Goal: Share content: Distribute website content to other platforms or users

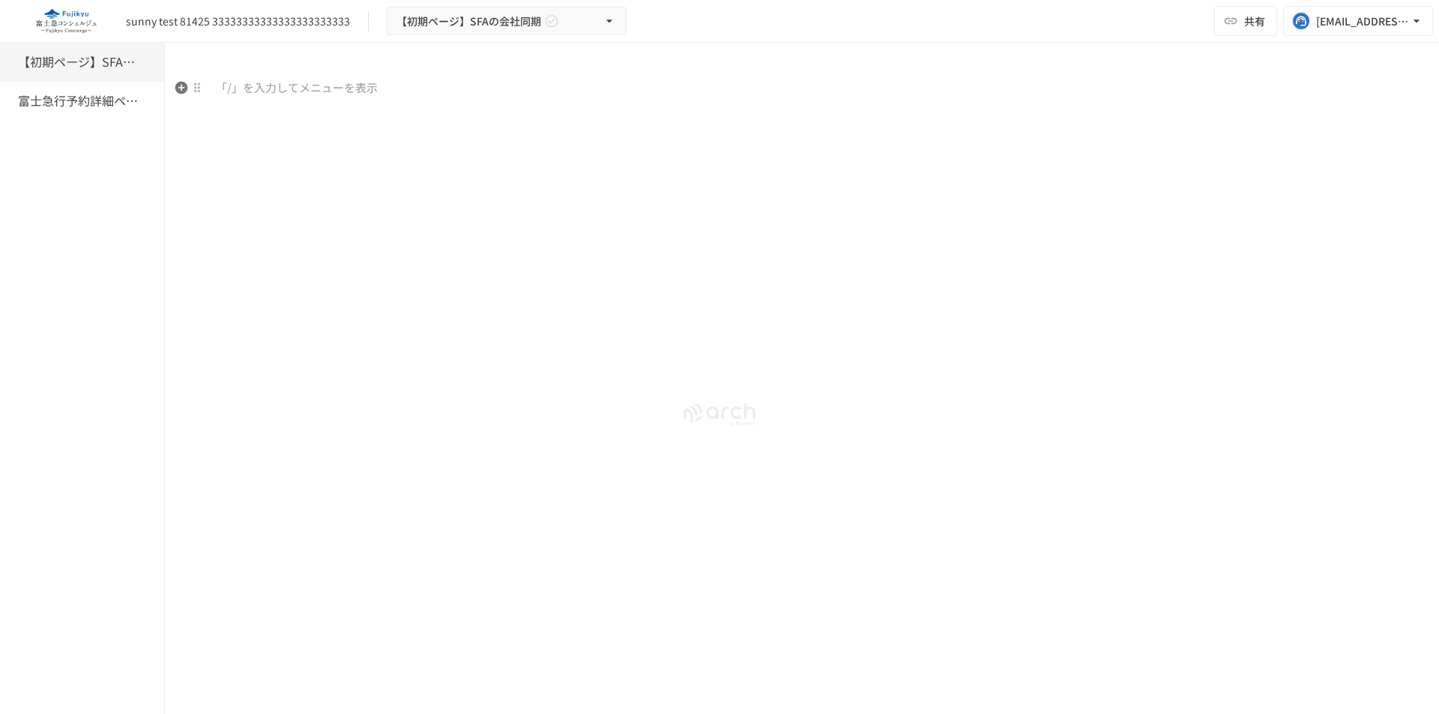
click at [238, 88] on p at bounding box center [802, 88] width 1196 height 19
click at [422, 100] on div at bounding box center [802, 204] width 1274 height 250
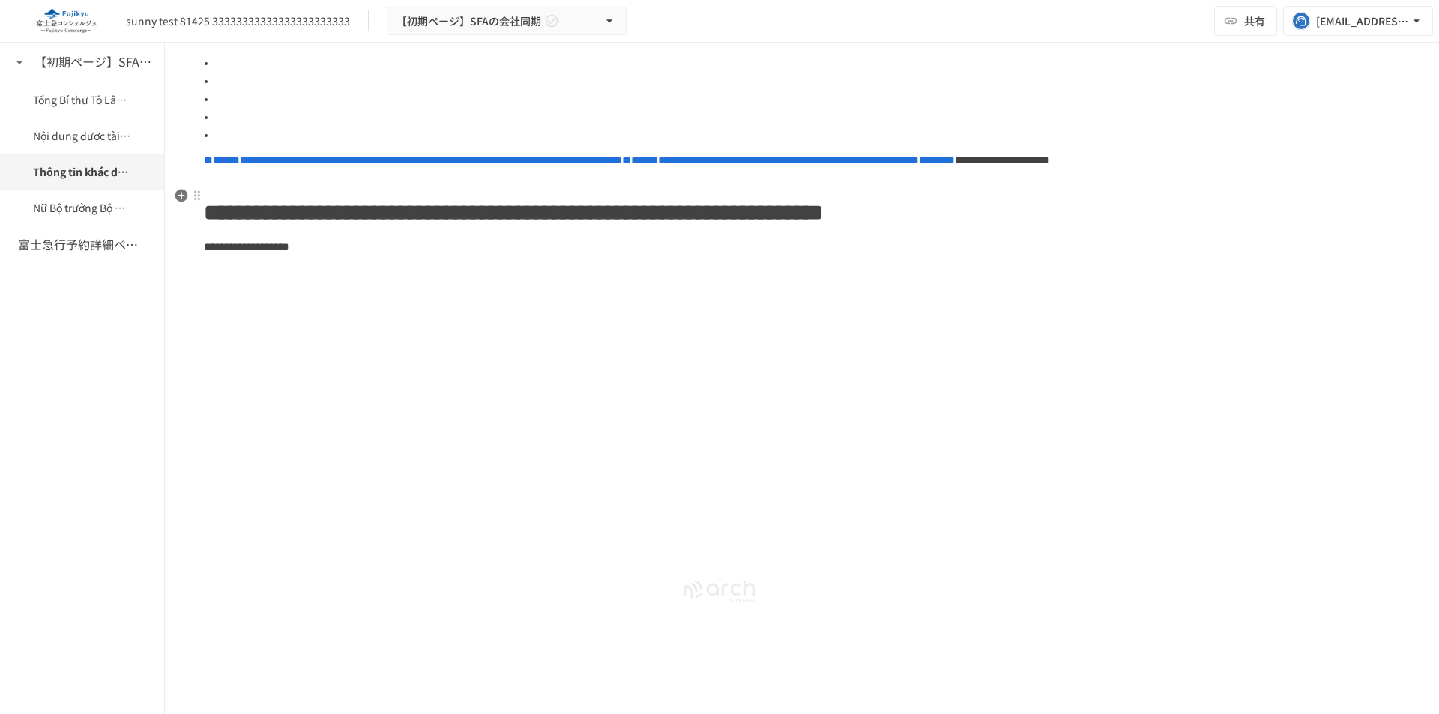
scroll to position [1065, 0]
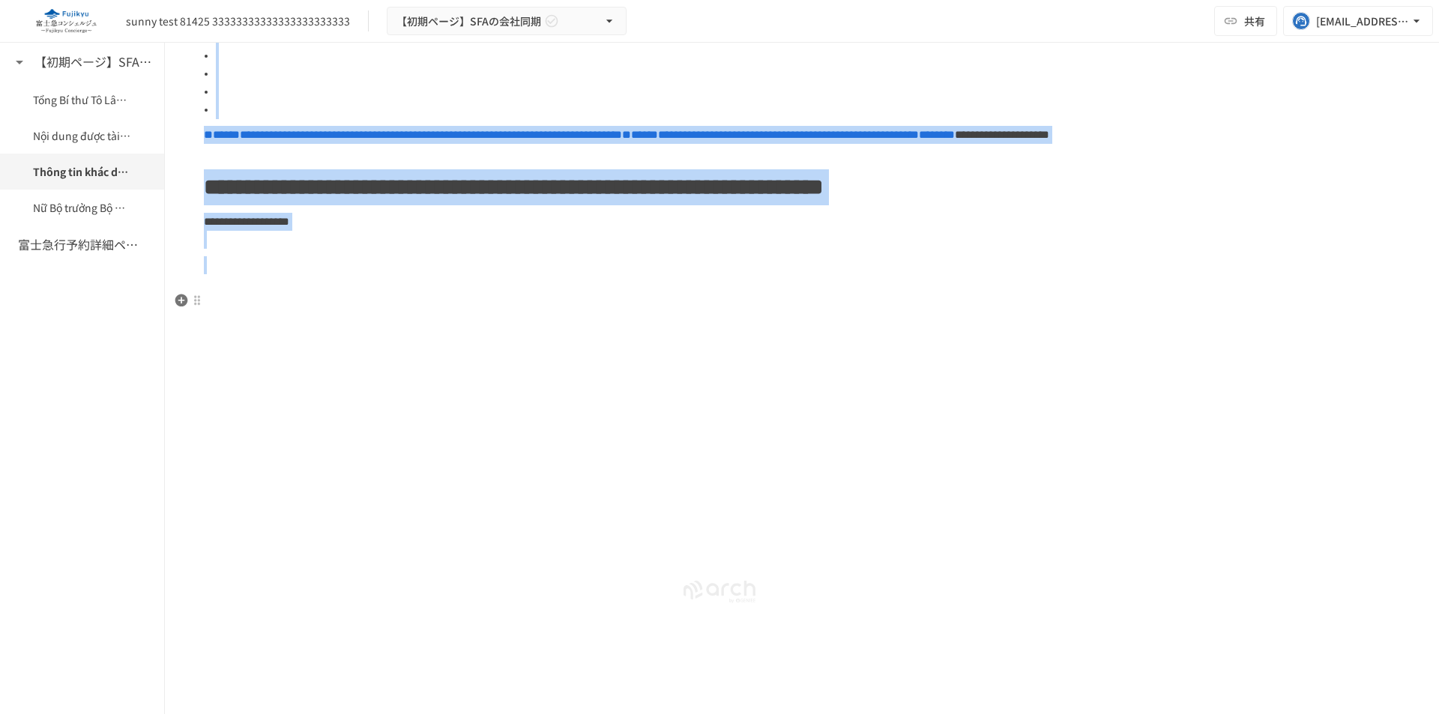
click at [181, 293] on icon "button" at bounding box center [181, 300] width 15 height 15
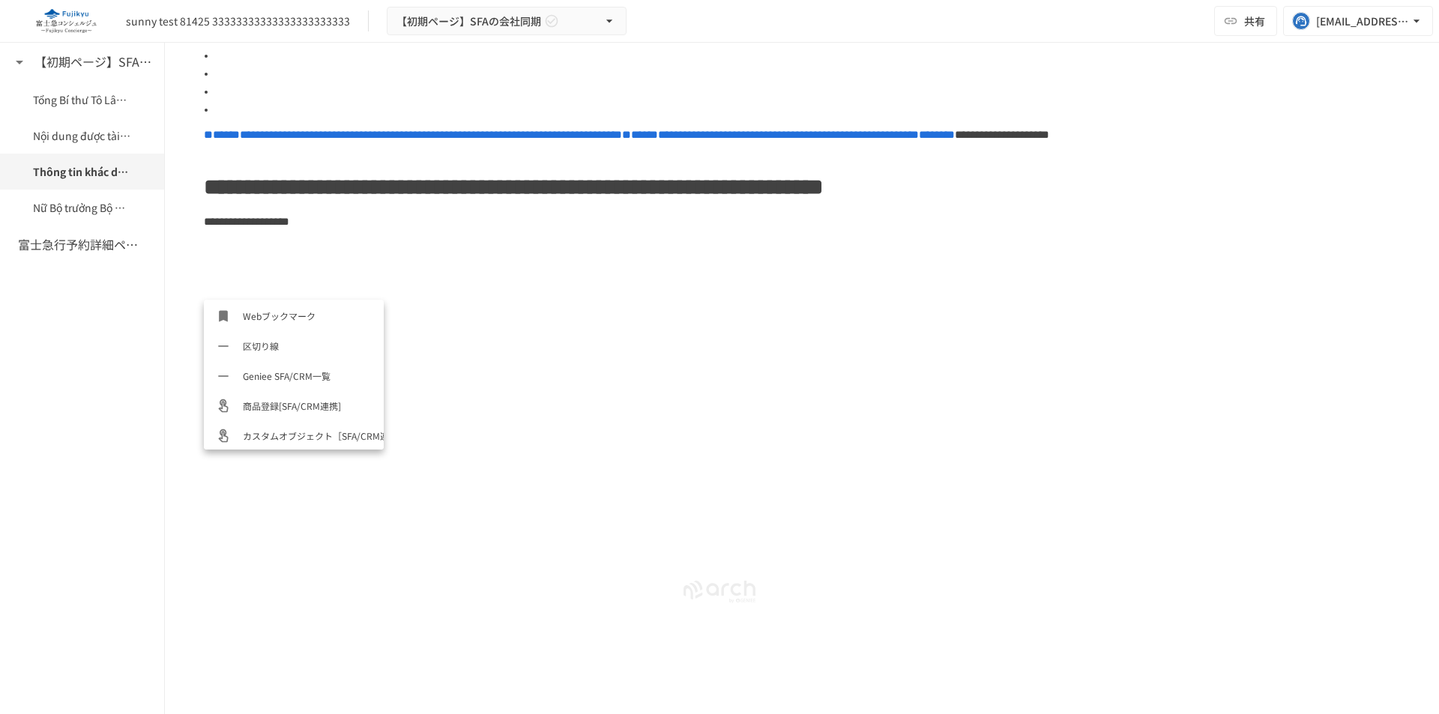
scroll to position [690, 0]
click at [299, 381] on span "Geniee SFA/CRM一覧" at bounding box center [307, 374] width 129 height 14
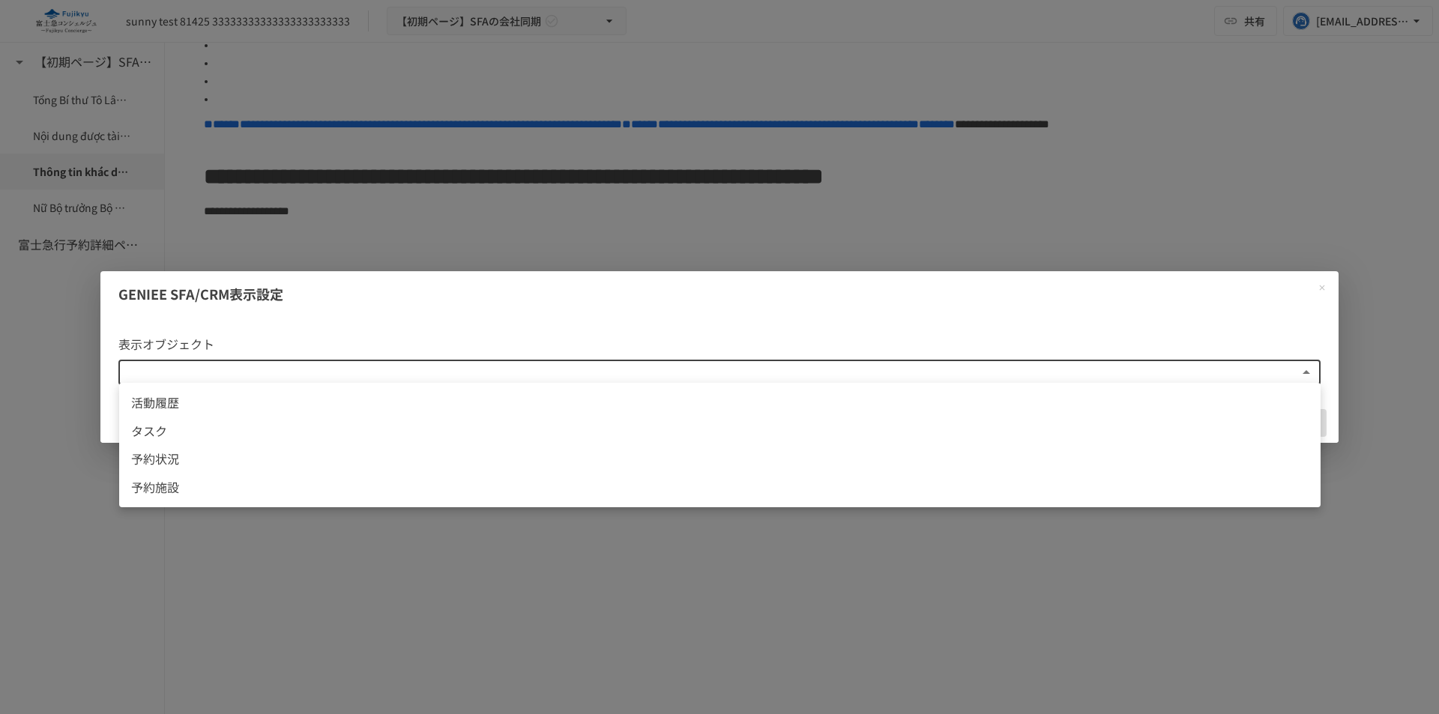
scroll to position [2, 0]
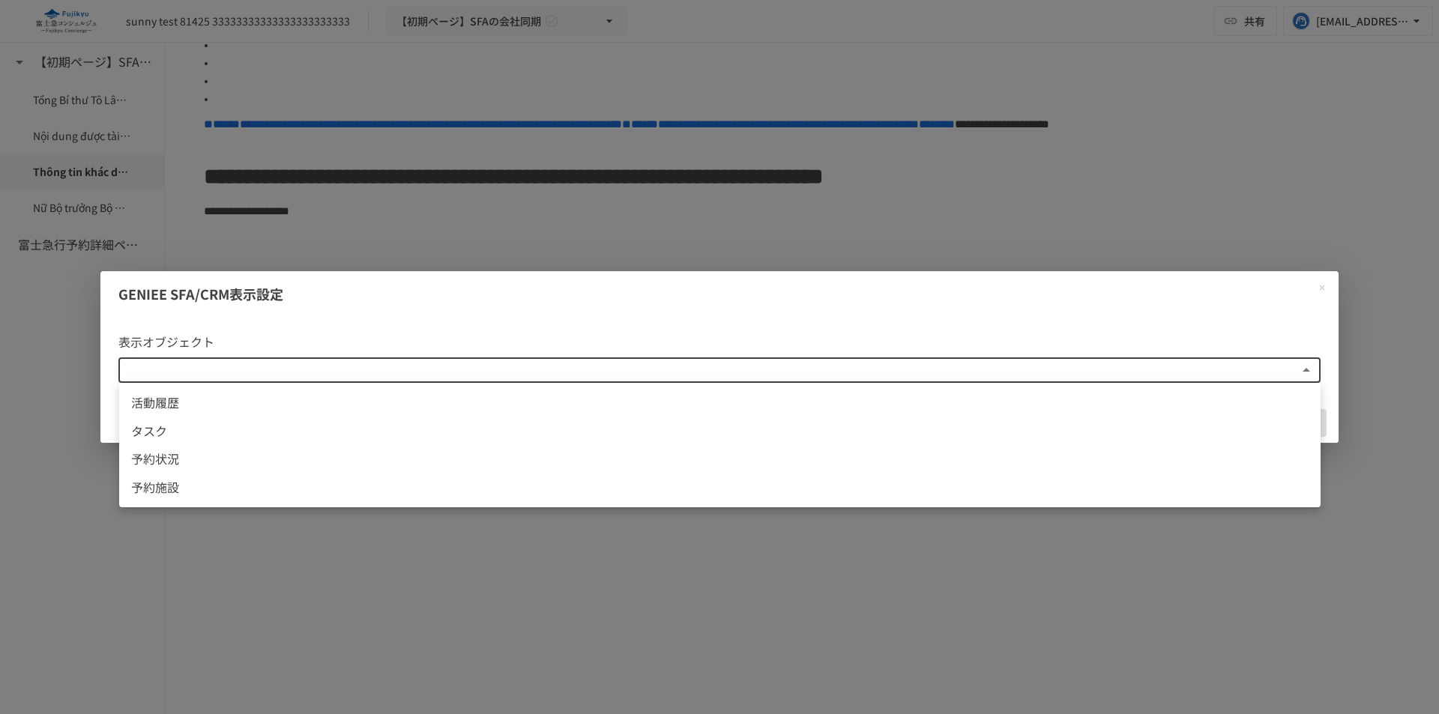
click at [301, 373] on body "**********" at bounding box center [719, 341] width 1439 height 683
drag, startPoint x: 121, startPoint y: 341, endPoint x: 219, endPoint y: 344, distance: 97.5
click at [219, 344] on div at bounding box center [719, 357] width 1439 height 714
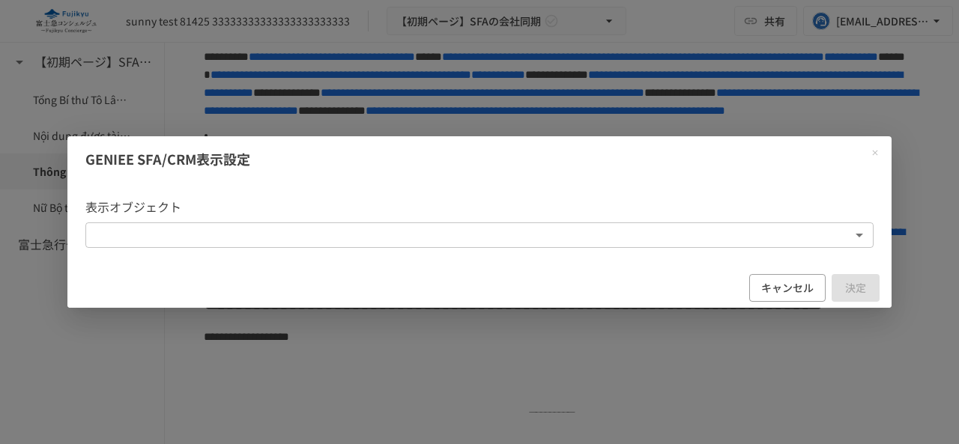
click at [517, 238] on body "**********" at bounding box center [479, 206] width 959 height 413
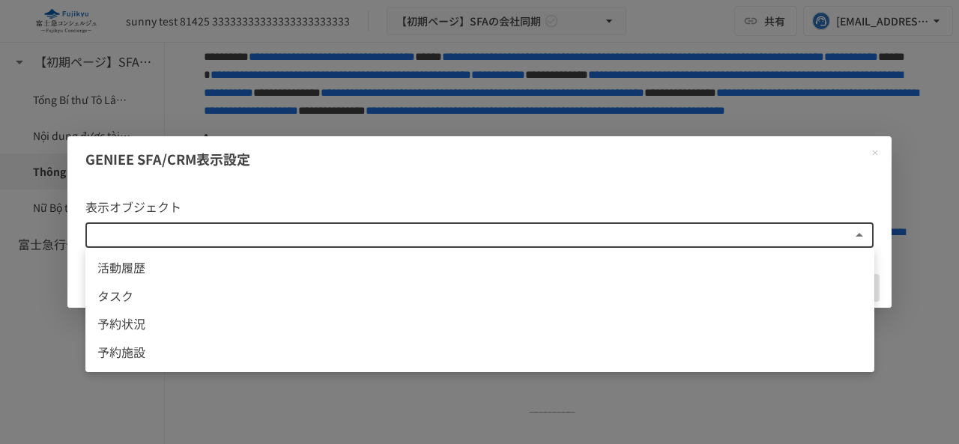
click at [503, 268] on span "活動履歴" at bounding box center [479, 268] width 765 height 19
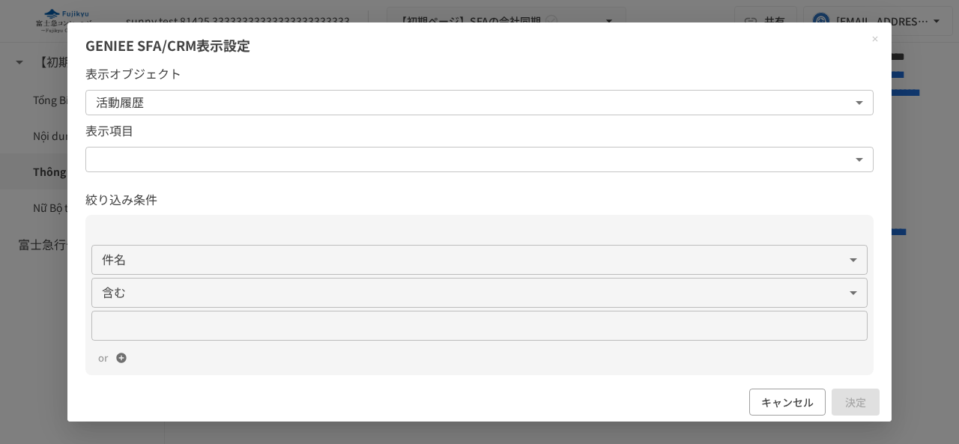
scroll to position [0, 0]
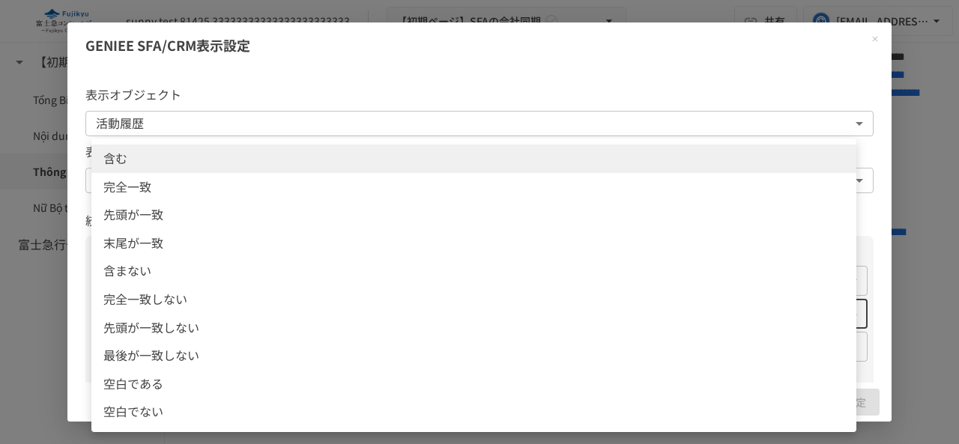
click at [442, 310] on body "**********" at bounding box center [479, 206] width 959 height 413
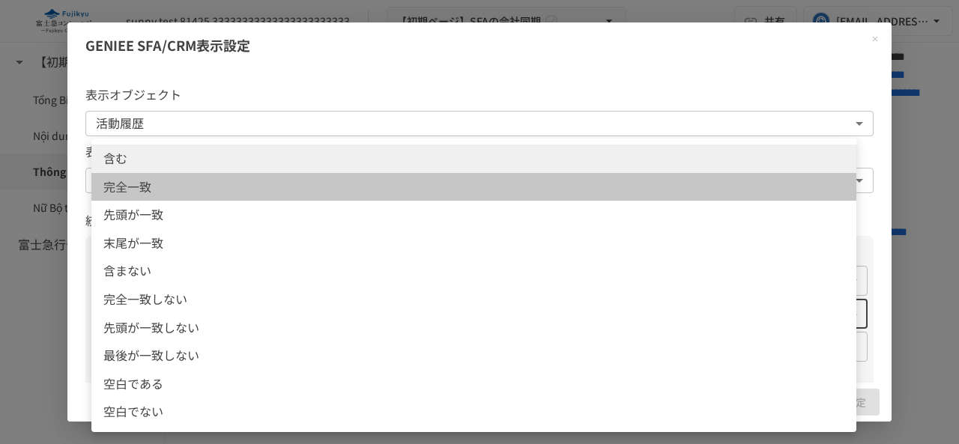
click at [405, 175] on li "完全一致" at bounding box center [473, 187] width 765 height 28
type input "**"
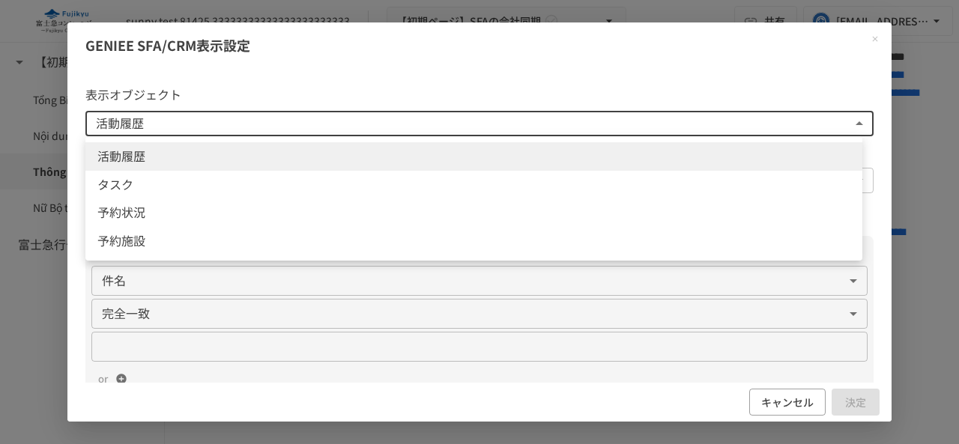
click at [342, 125] on body "**********" at bounding box center [479, 206] width 959 height 413
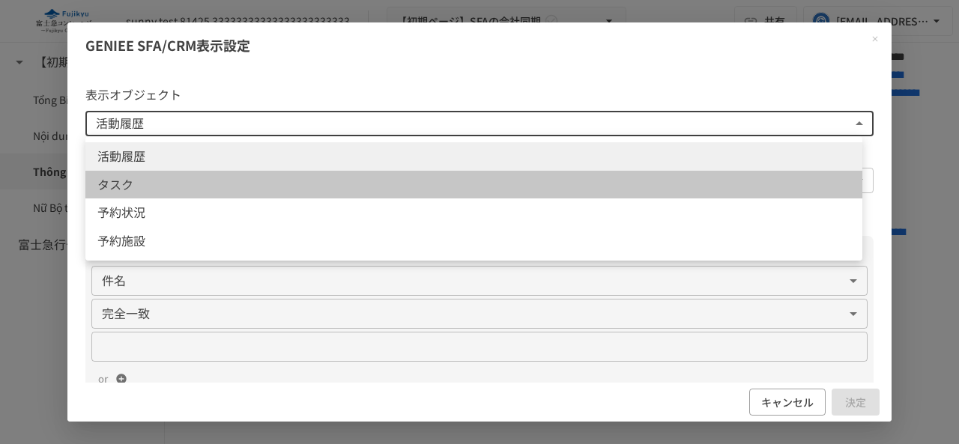
click at [336, 183] on span "タスク" at bounding box center [473, 184] width 753 height 19
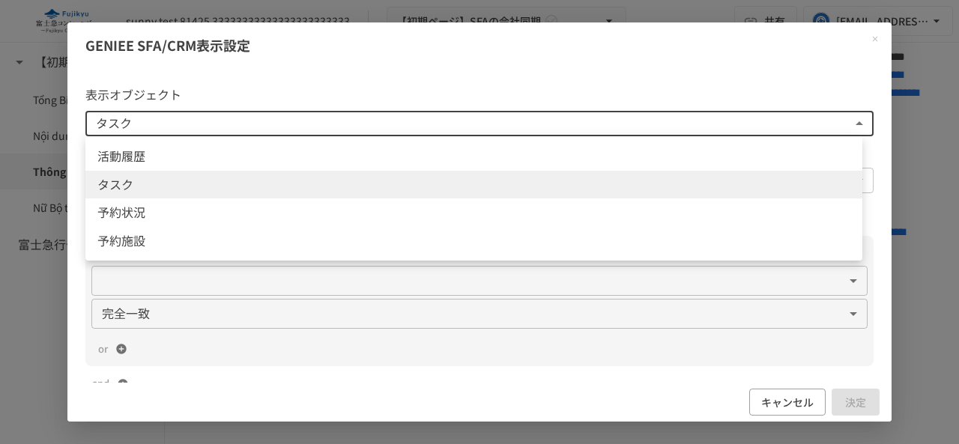
click at [353, 120] on body "**********" at bounding box center [479, 206] width 959 height 413
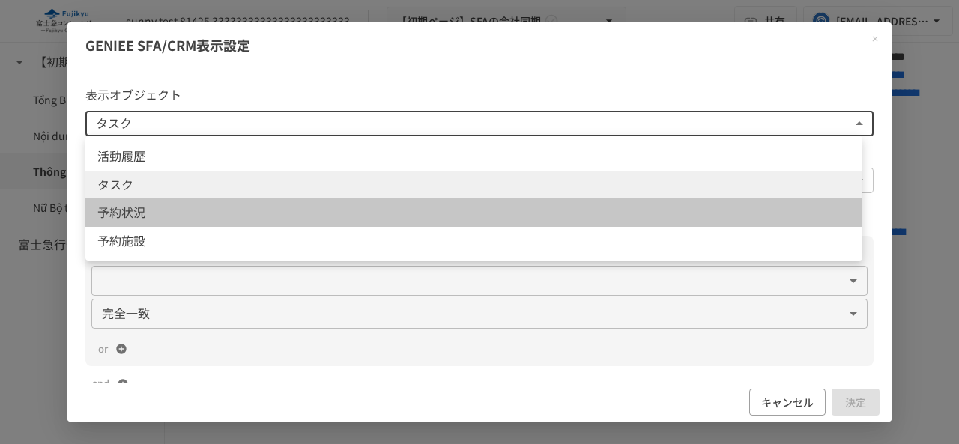
click at [346, 220] on span "予約状況" at bounding box center [473, 212] width 753 height 19
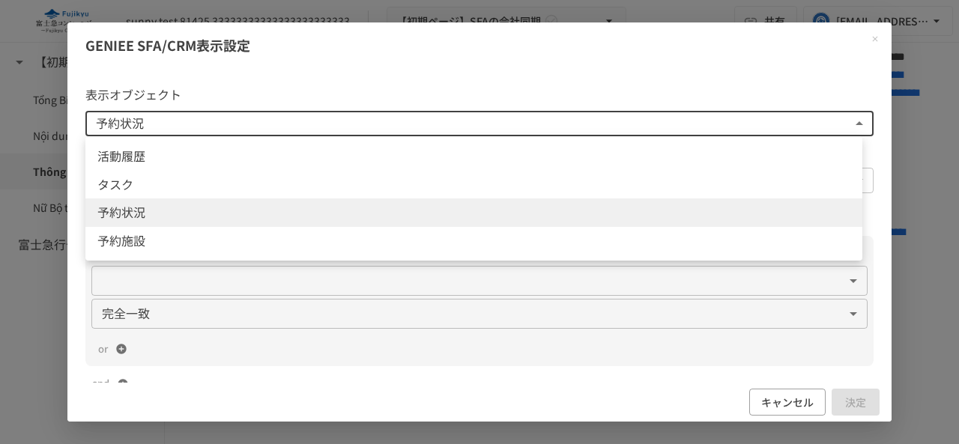
click at [346, 121] on body "**********" at bounding box center [479, 206] width 959 height 413
click at [330, 163] on span "活動履歴" at bounding box center [473, 156] width 753 height 19
type input "**********"
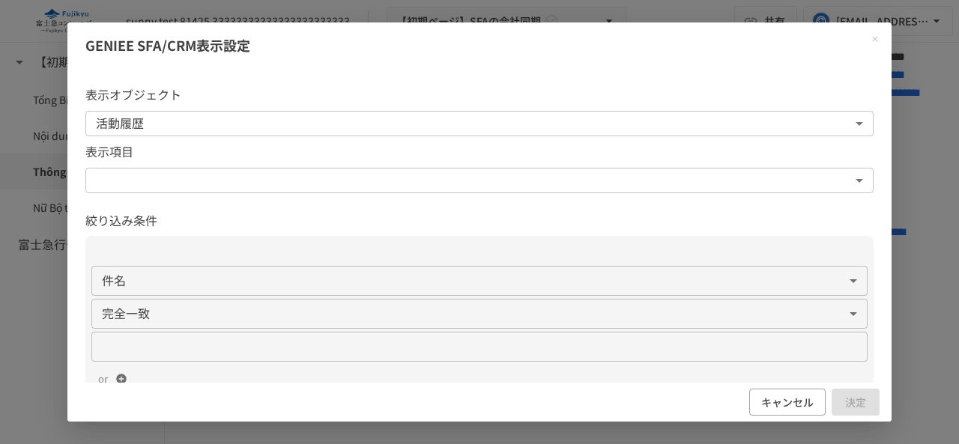
click at [244, 186] on body "**********" at bounding box center [479, 206] width 959 height 413
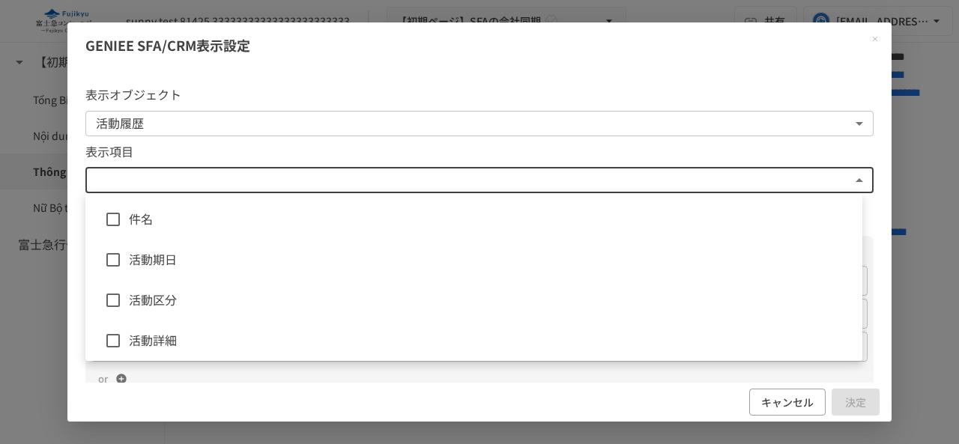
click at [199, 221] on span "件名" at bounding box center [490, 219] width 722 height 19
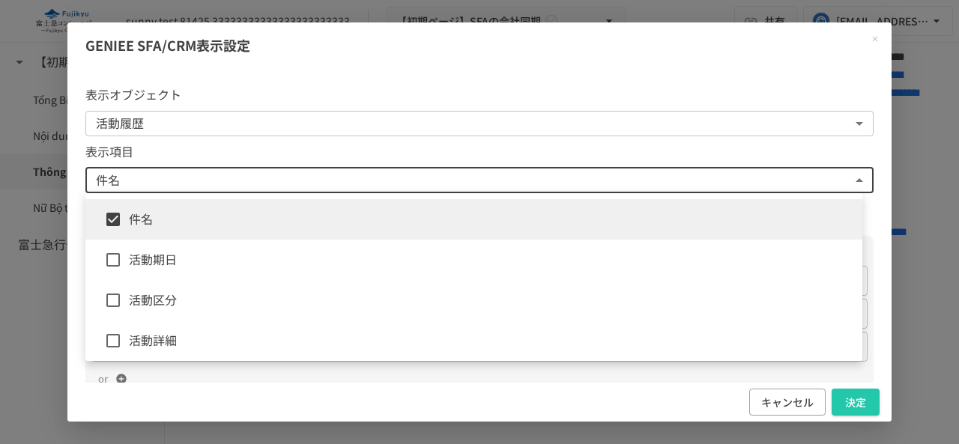
click at [189, 254] on span "活動期日" at bounding box center [490, 259] width 722 height 19
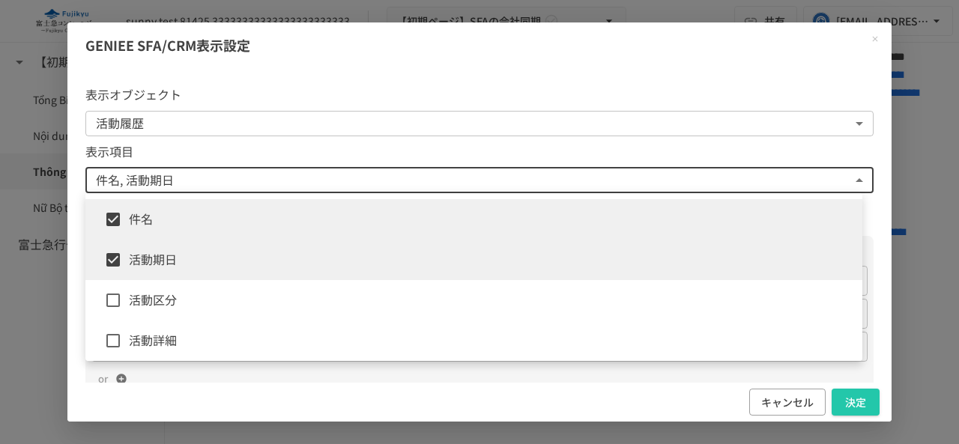
click at [184, 301] on span "活動区分" at bounding box center [490, 300] width 722 height 19
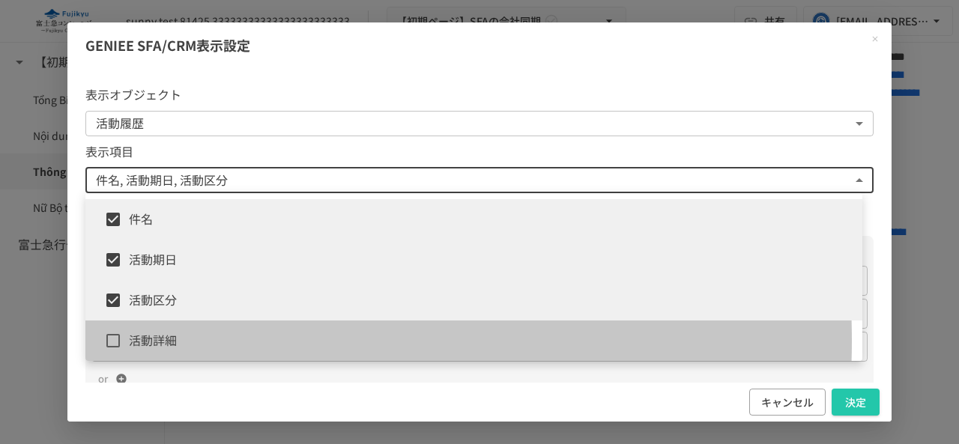
click at [172, 341] on span "活動詳細" at bounding box center [490, 340] width 722 height 19
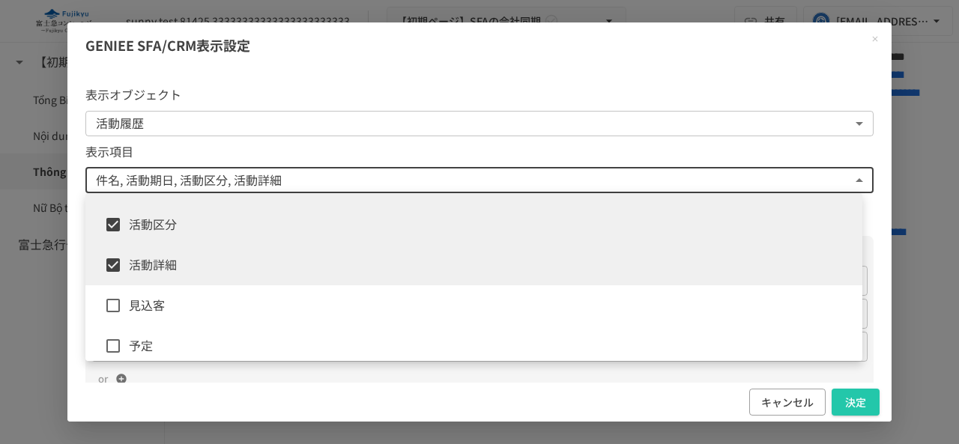
scroll to position [150, 0]
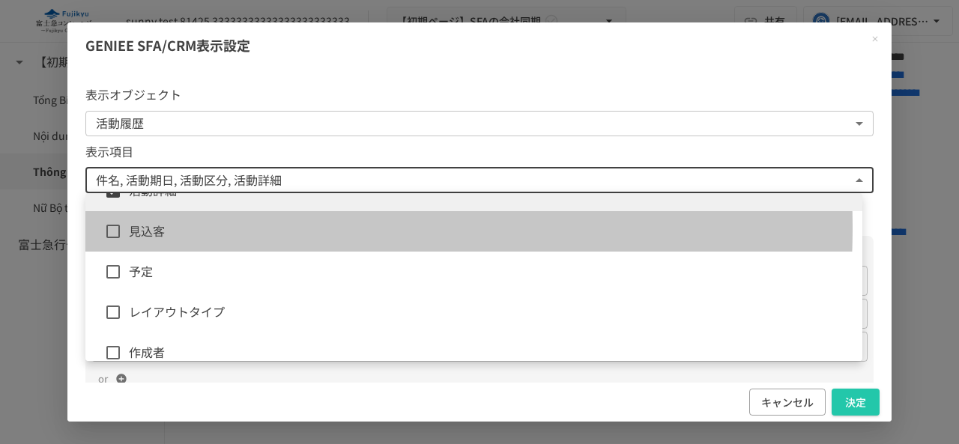
click at [198, 228] on span "見込客" at bounding box center [490, 231] width 722 height 19
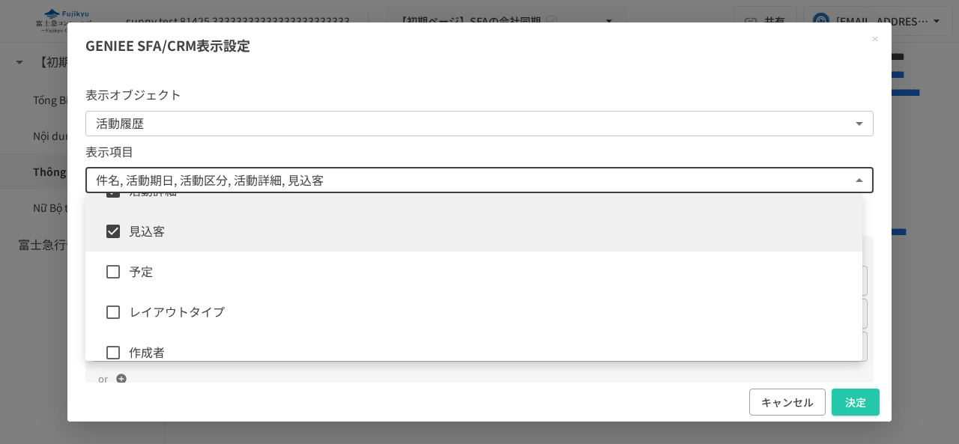
click at [195, 268] on span "予定" at bounding box center [490, 271] width 722 height 19
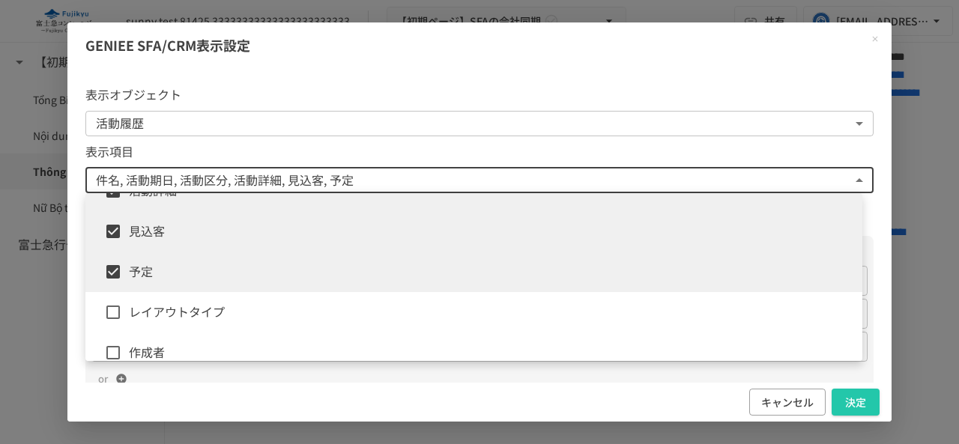
click at [190, 310] on span "レイアウトタイプ" at bounding box center [490, 312] width 722 height 19
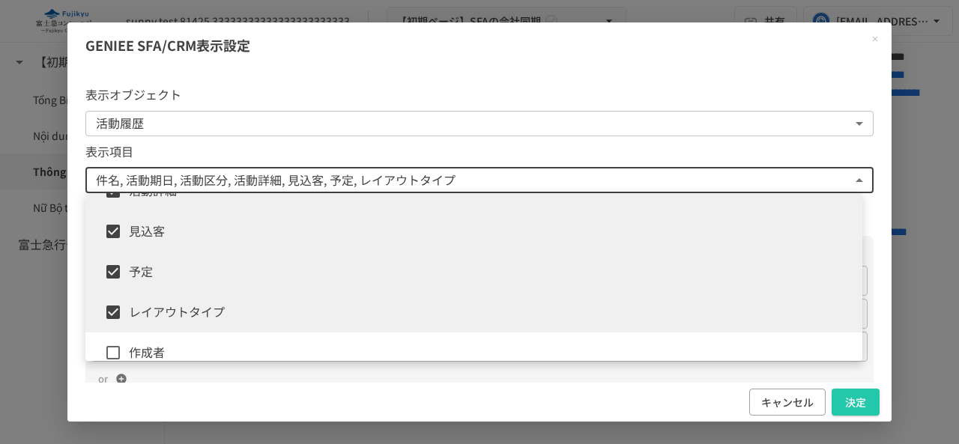
scroll to position [225, 0]
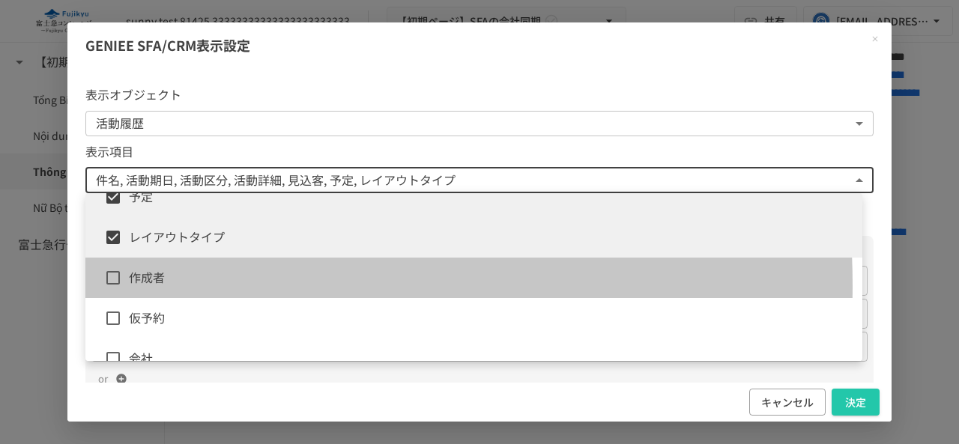
click at [186, 286] on span "作成者" at bounding box center [490, 277] width 722 height 19
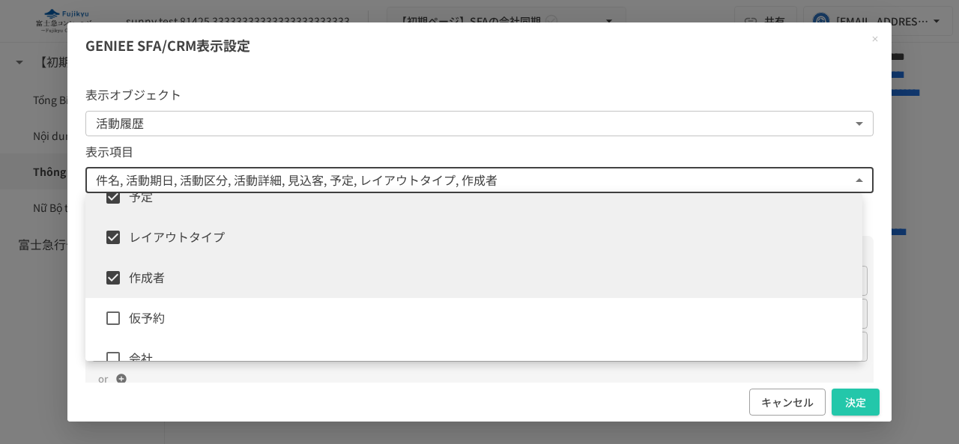
click at [190, 314] on span "仮予約" at bounding box center [490, 318] width 722 height 19
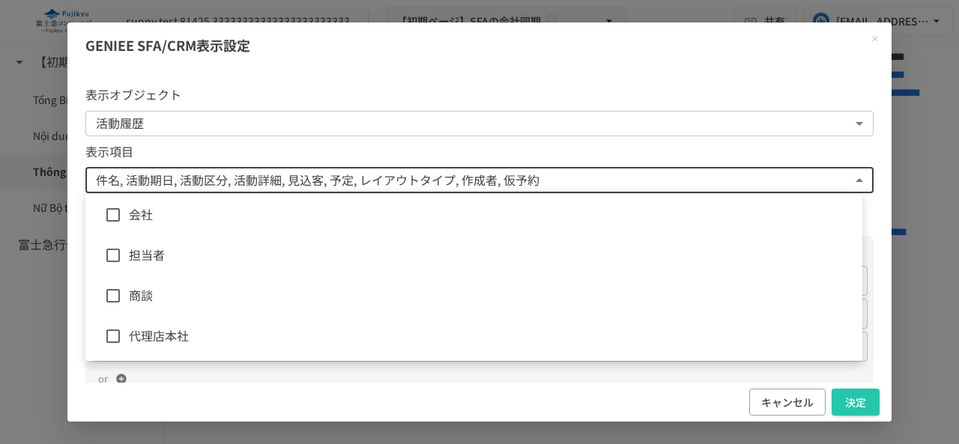
scroll to position [375, 0]
click at [166, 218] on span "会社" at bounding box center [490, 208] width 722 height 19
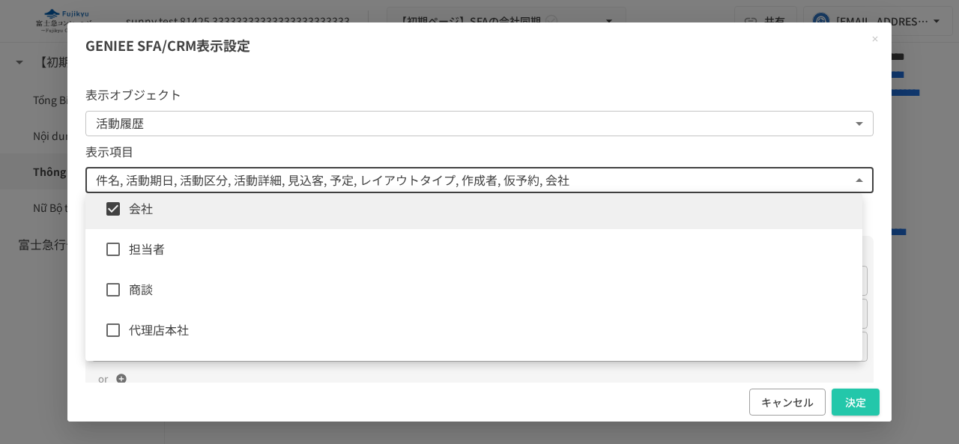
click at [157, 256] on span "担当者" at bounding box center [490, 249] width 722 height 19
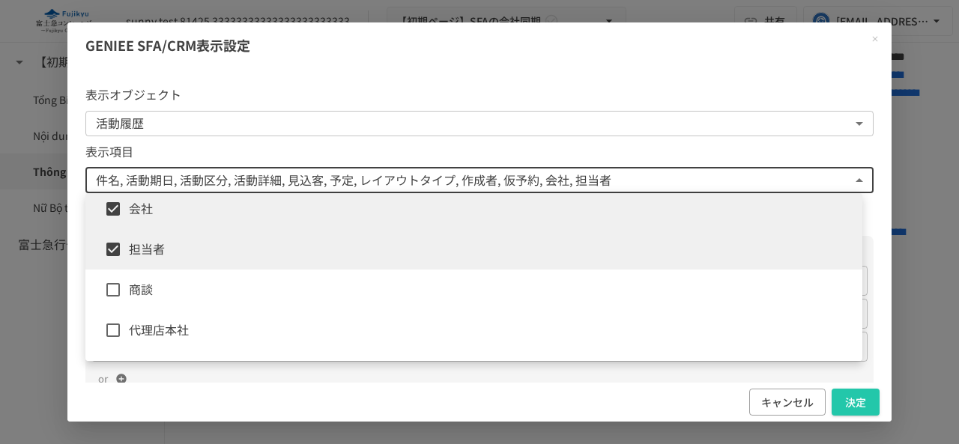
click at [153, 289] on span "商談" at bounding box center [490, 289] width 722 height 19
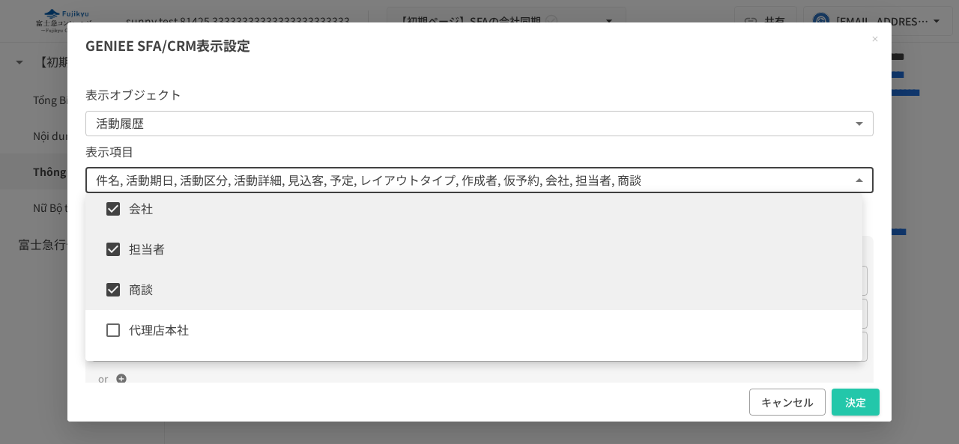
scroll to position [450, 0]
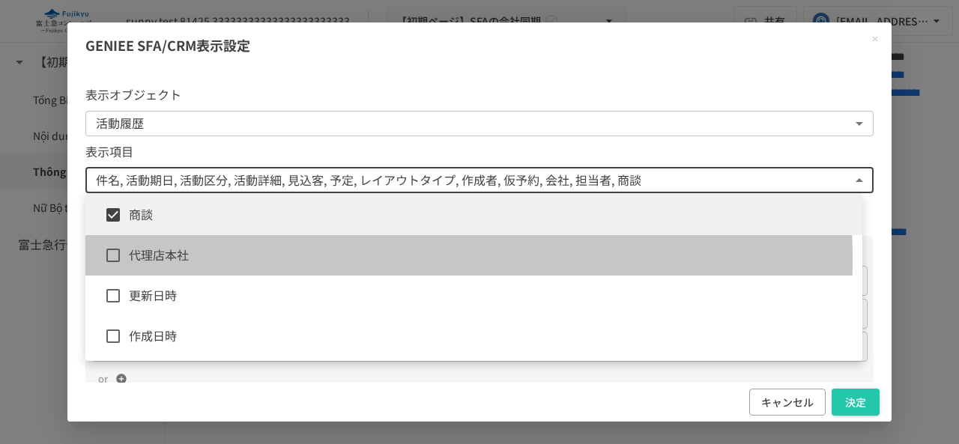
click at [169, 260] on span "代理店本社" at bounding box center [490, 255] width 722 height 19
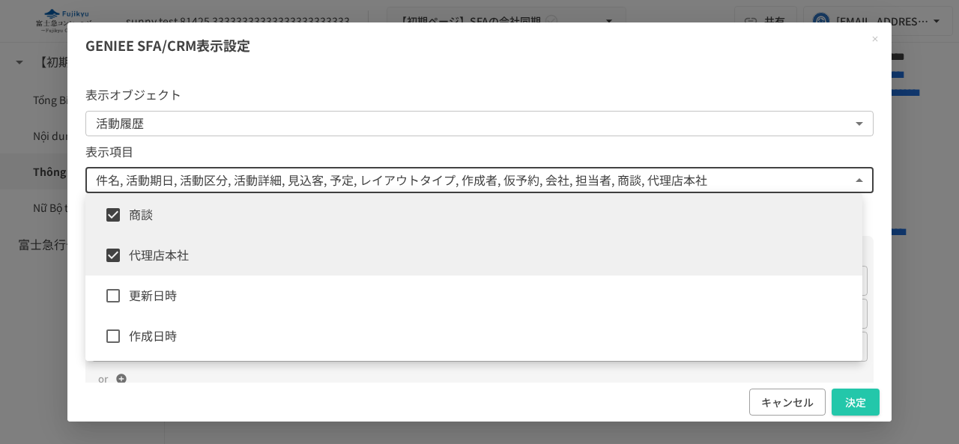
click at [154, 295] on span "更新日時" at bounding box center [490, 295] width 722 height 19
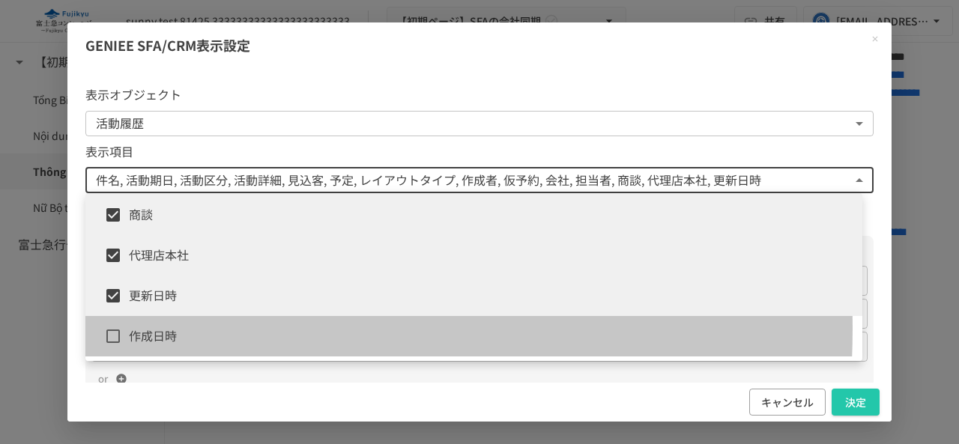
click at [157, 329] on span "作成日時" at bounding box center [490, 336] width 722 height 19
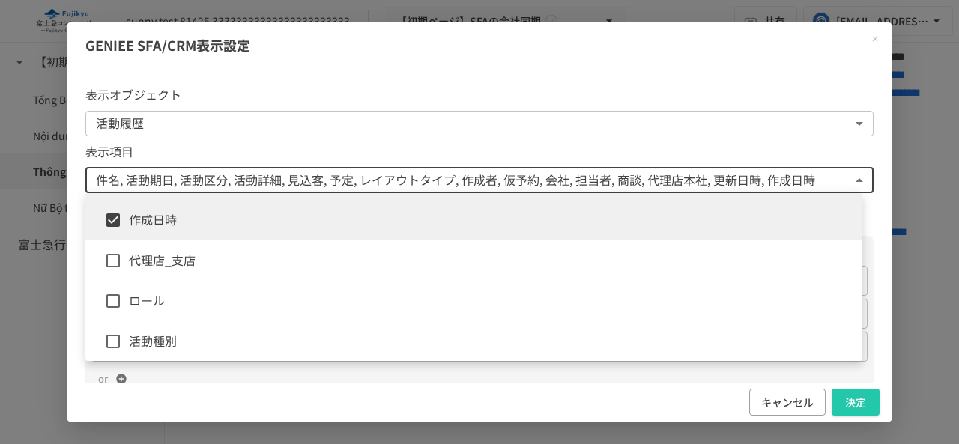
scroll to position [573, 0]
click at [196, 256] on span "代理店_支店" at bounding box center [490, 253] width 722 height 19
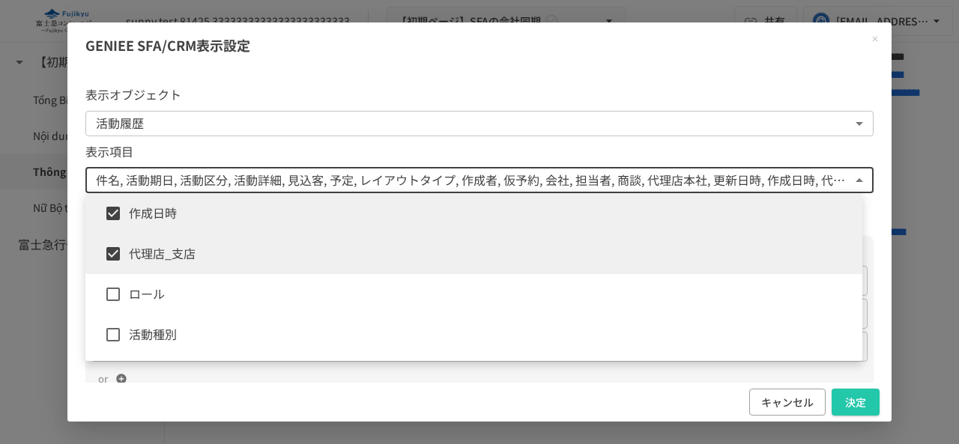
click at [189, 311] on li "ロール" at bounding box center [473, 294] width 777 height 40
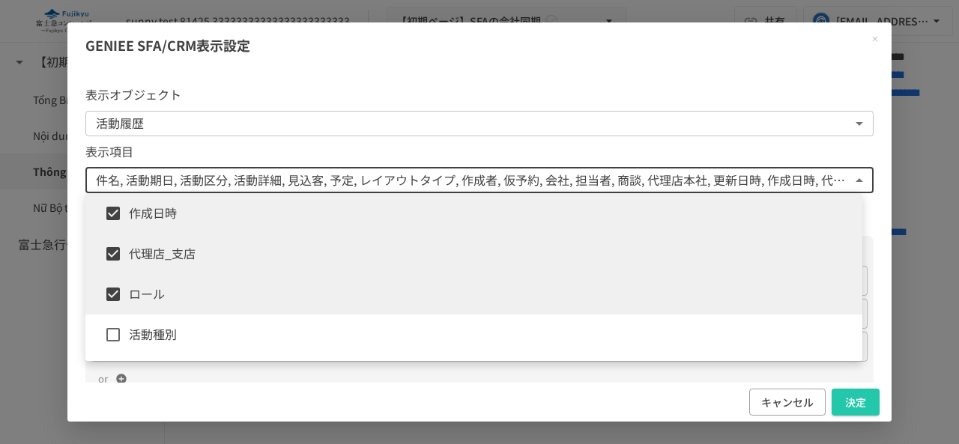
click at [181, 337] on span "活動種別" at bounding box center [490, 334] width 722 height 19
type input "**********"
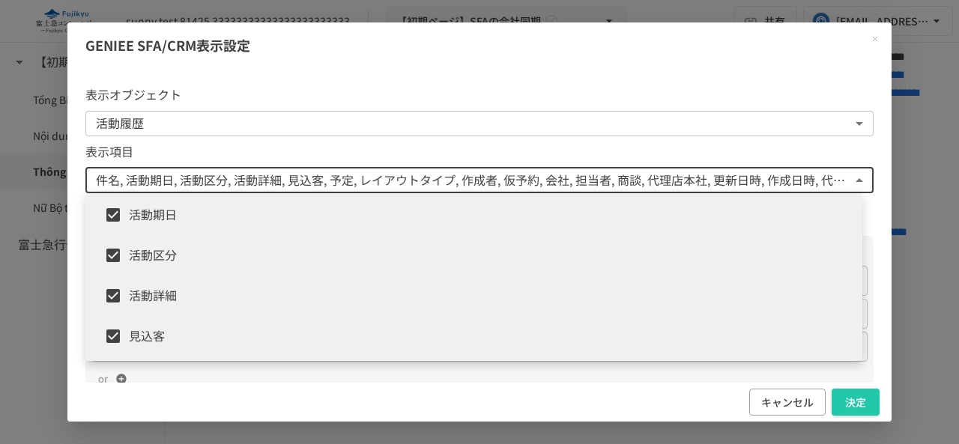
scroll to position [0, 0]
click at [875, 293] on div at bounding box center [479, 222] width 959 height 444
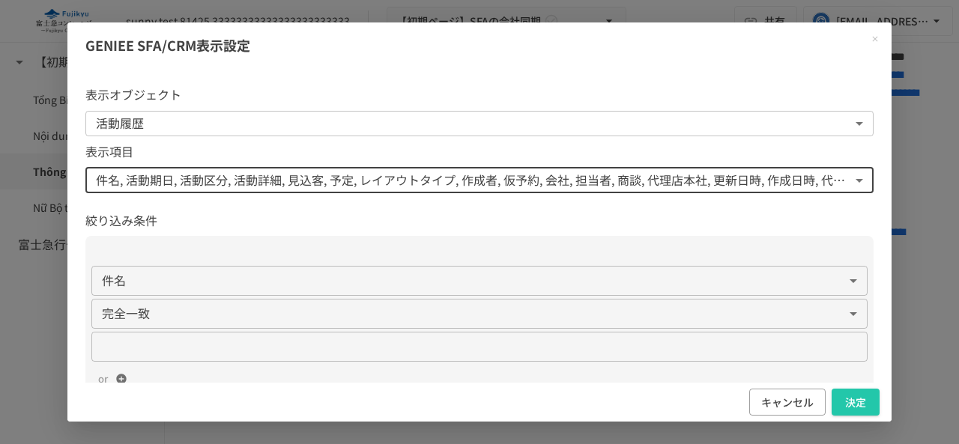
scroll to position [60, 0]
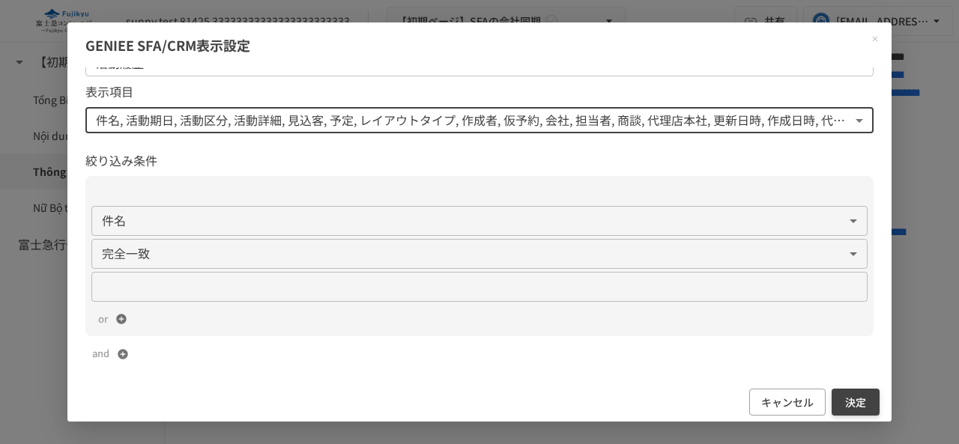
click at [871, 402] on button "決定" at bounding box center [856, 403] width 48 height 28
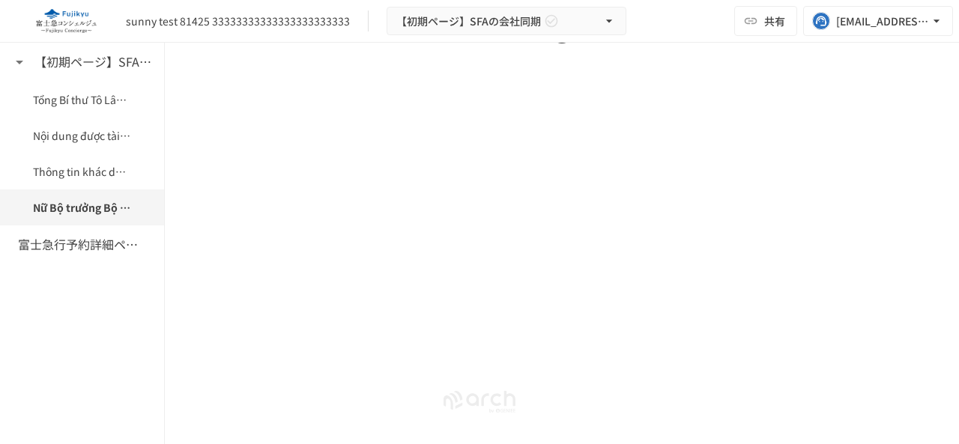
scroll to position [1440, 0]
drag, startPoint x: 447, startPoint y: 202, endPoint x: 634, endPoint y: 205, distance: 186.6
click at [634, 50] on div "** **** *********" at bounding box center [552, 41] width 675 height 18
drag, startPoint x: 615, startPoint y: 208, endPoint x: 498, endPoint y: 209, distance: 117.7
click at [498, 50] on div "** **** *********" at bounding box center [552, 41] width 675 height 18
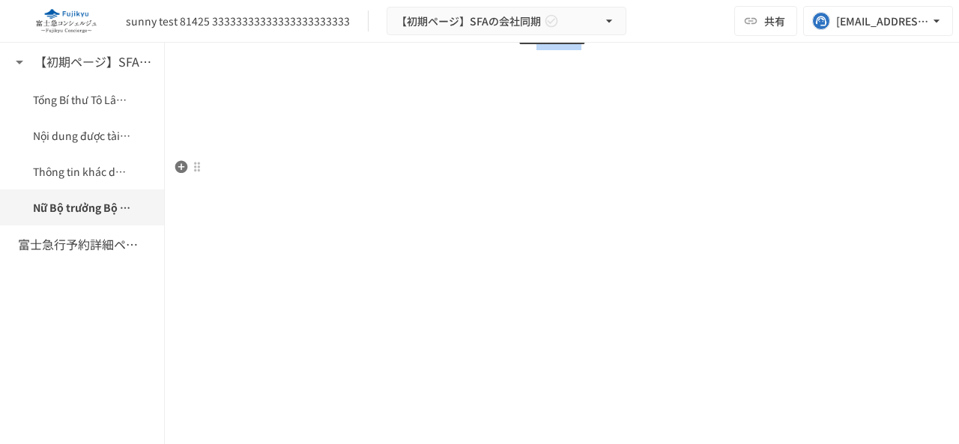
click at [498, 50] on div "** **** *********" at bounding box center [552, 41] width 675 height 18
click at [491, 50] on div "** **** *********" at bounding box center [552, 41] width 675 height 18
drag, startPoint x: 460, startPoint y: 202, endPoint x: 685, endPoint y: 199, distance: 224.9
click at [685, 50] on div "** **** *********" at bounding box center [552, 41] width 675 height 18
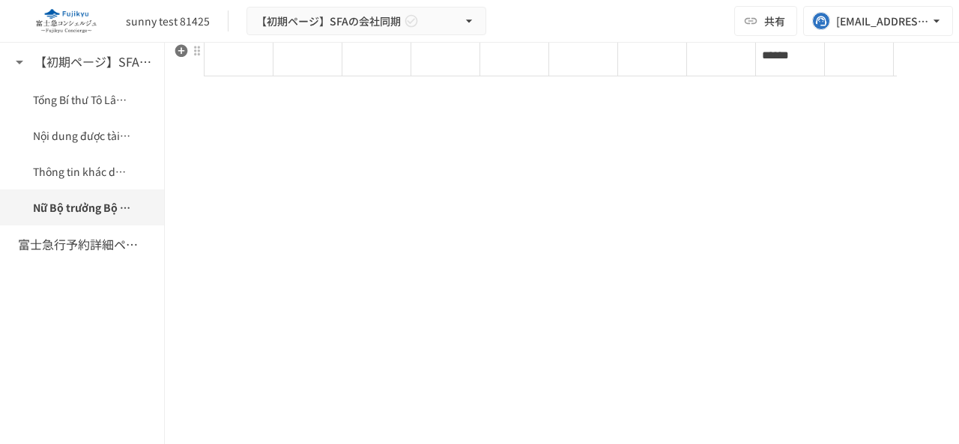
scroll to position [1649, 0]
click at [183, 209] on icon "button" at bounding box center [181, 205] width 13 height 13
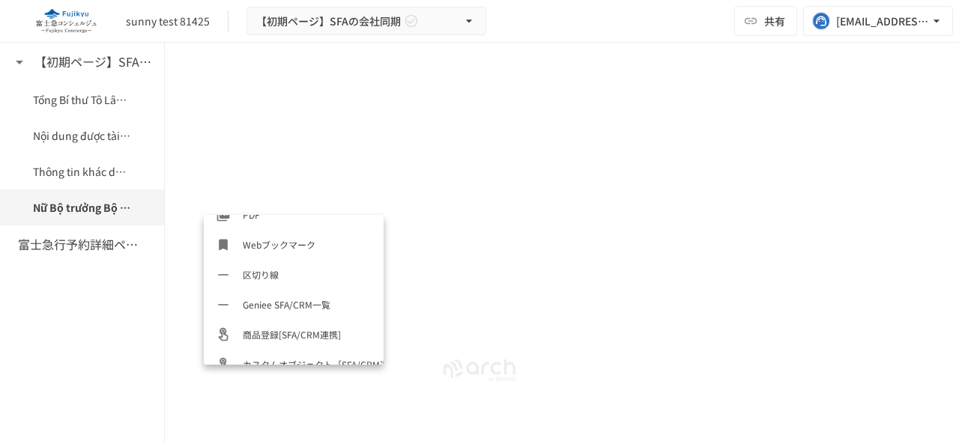
scroll to position [690, 0]
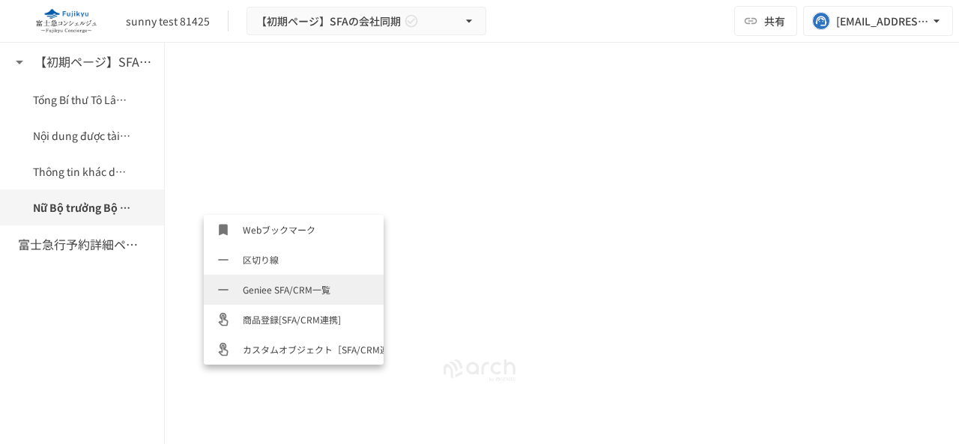
click at [275, 283] on span "Geniee SFA/CRM一覧" at bounding box center [307, 290] width 129 height 14
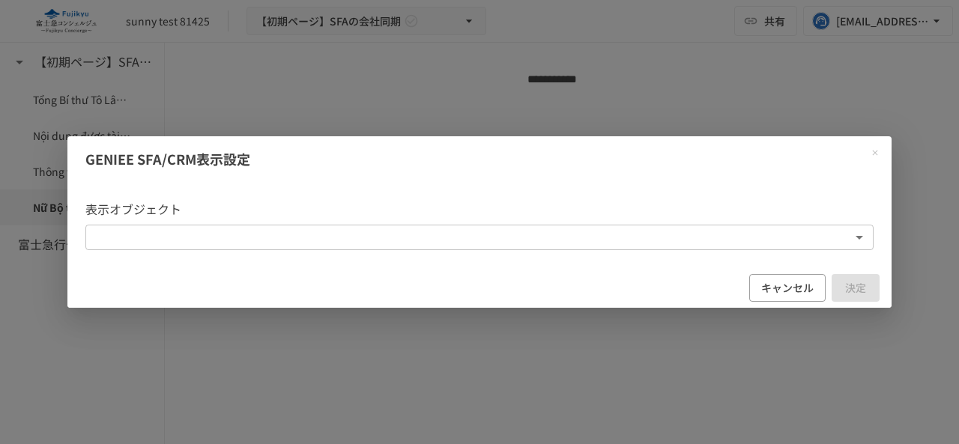
scroll to position [2, 0]
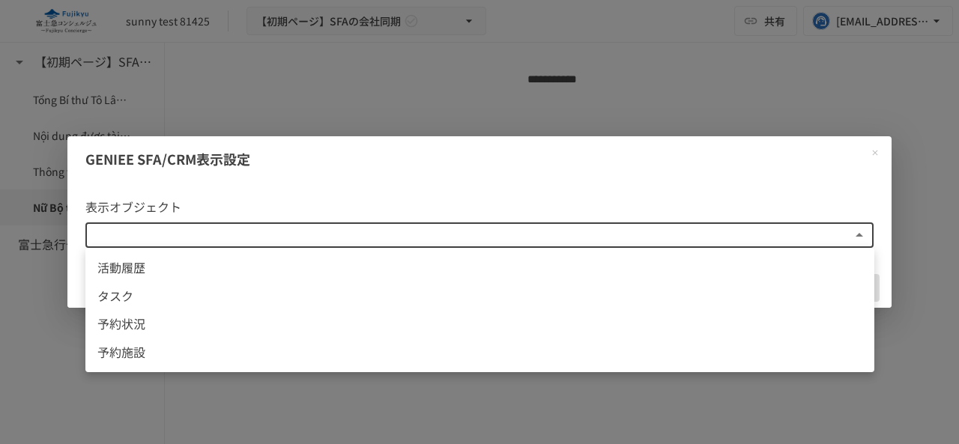
click at [325, 237] on body "**********" at bounding box center [479, 206] width 959 height 413
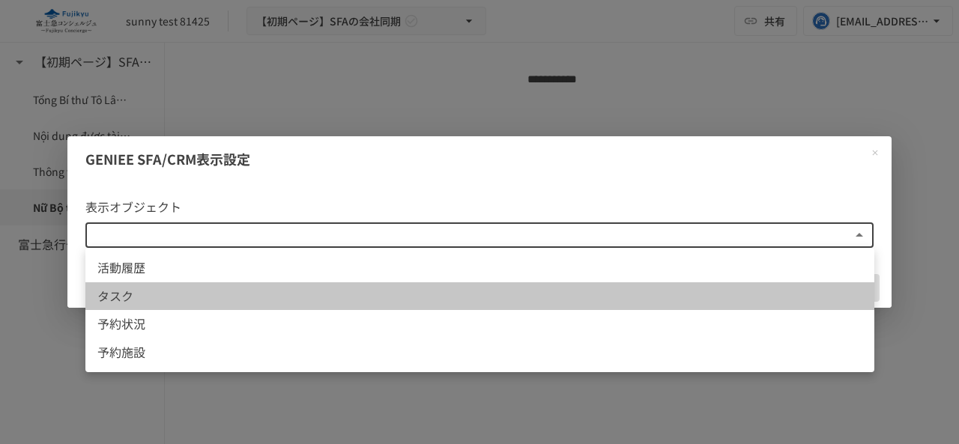
click at [306, 296] on span "タスク" at bounding box center [479, 296] width 765 height 19
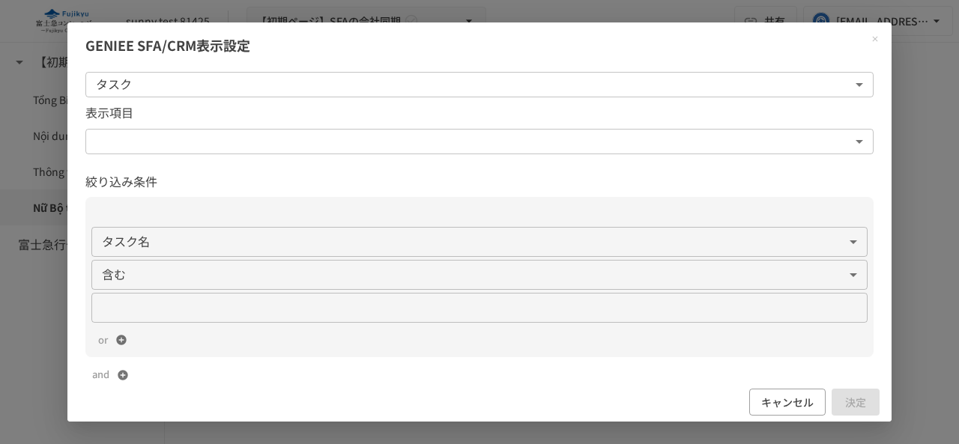
scroll to position [60, 0]
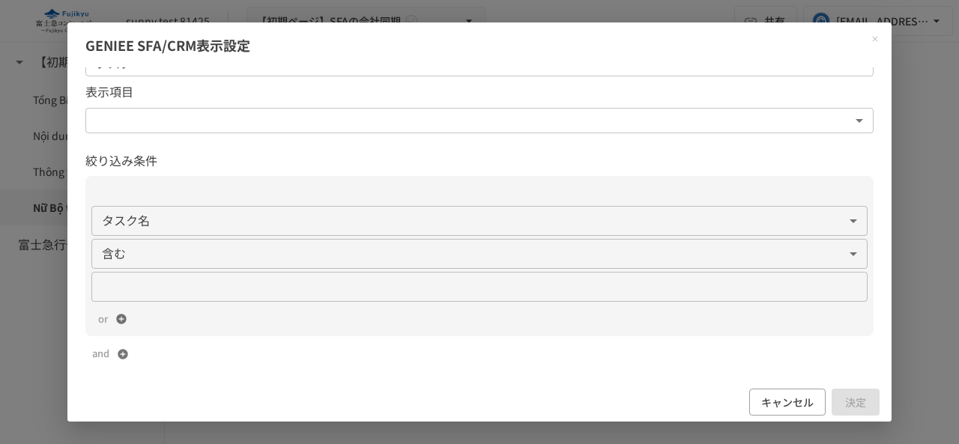
click at [309, 293] on input "text" at bounding box center [479, 287] width 777 height 27
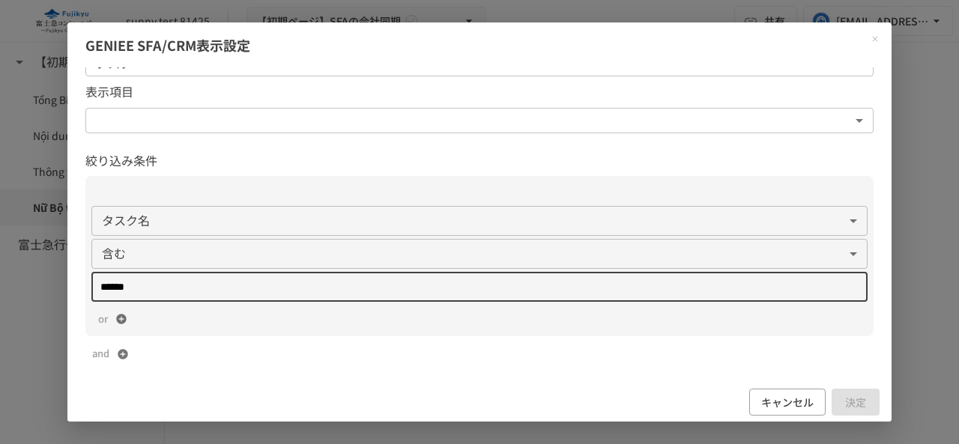
type input "******"
click at [280, 244] on body "**********" at bounding box center [479, 206] width 959 height 413
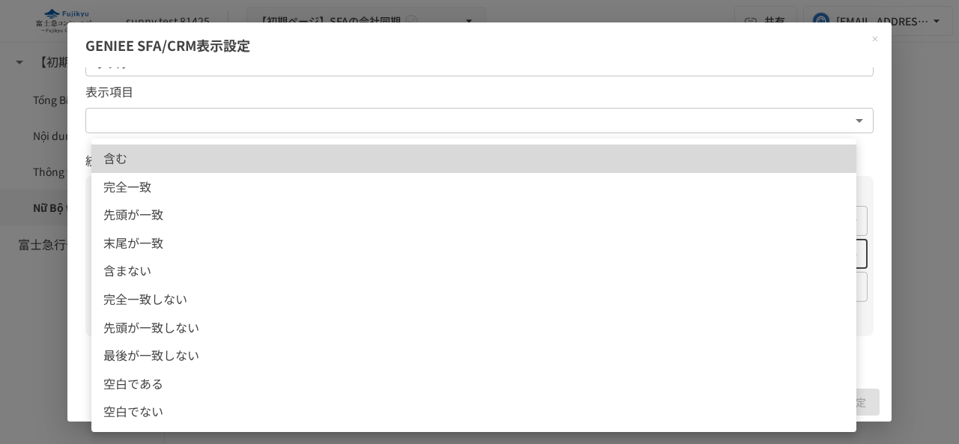
click at [264, 178] on span "完全一致" at bounding box center [473, 187] width 741 height 19
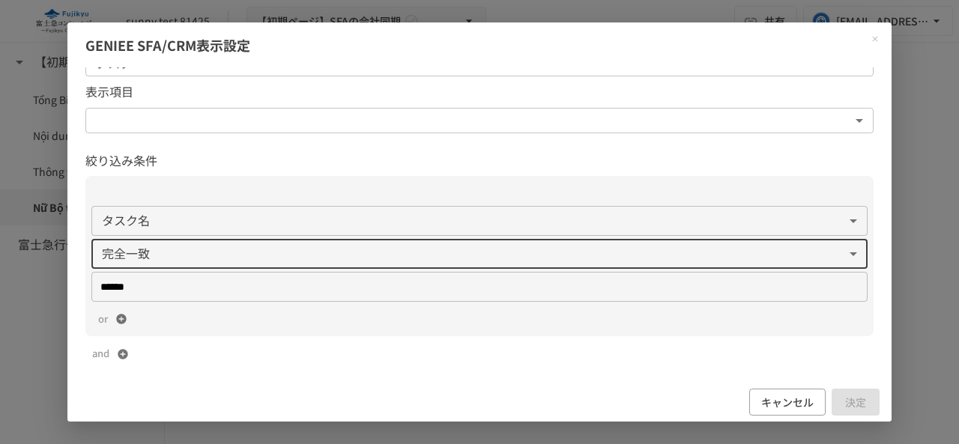
type input "**"
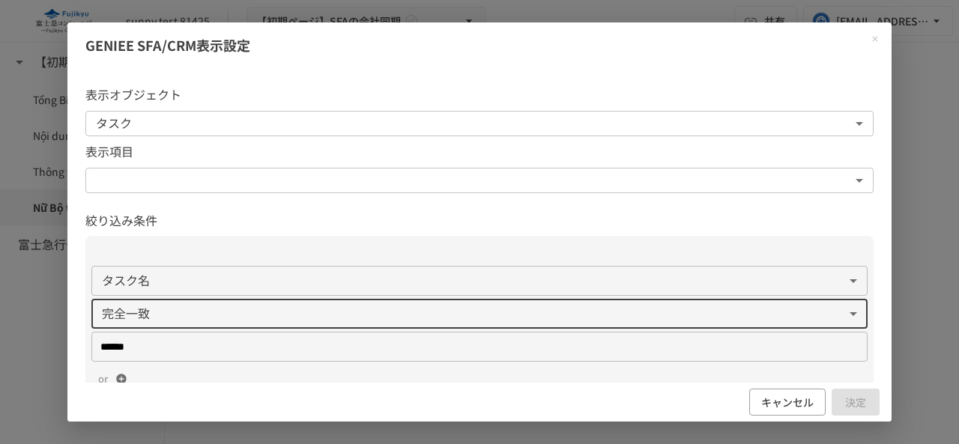
click at [241, 130] on body "**********" at bounding box center [479, 206] width 959 height 413
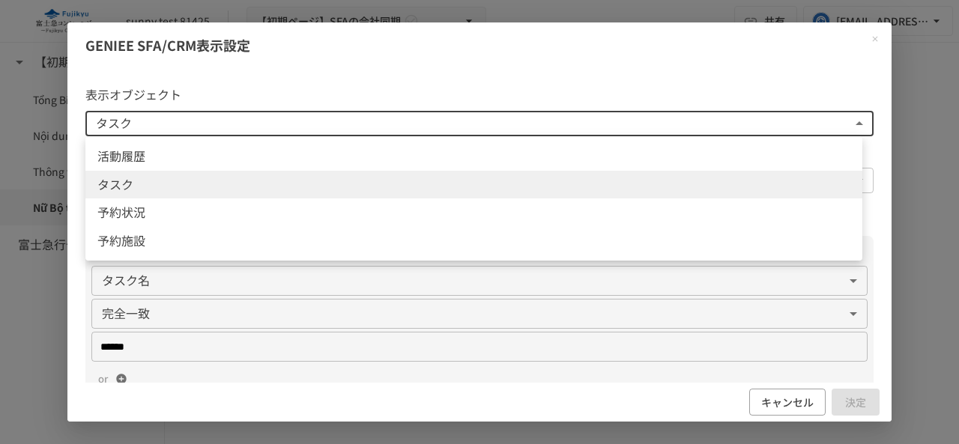
click at [217, 190] on span "タスク" at bounding box center [473, 184] width 753 height 19
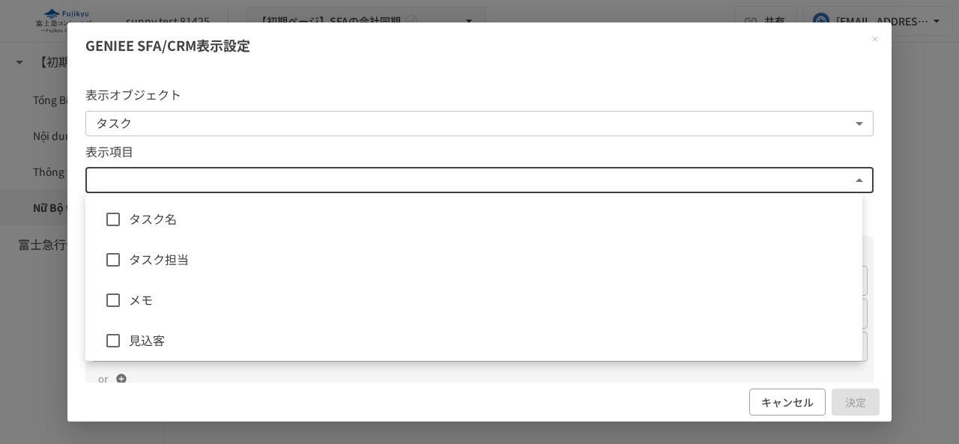
click at [214, 188] on body "**********" at bounding box center [479, 206] width 959 height 413
click at [211, 211] on span "タスク名" at bounding box center [490, 219] width 722 height 19
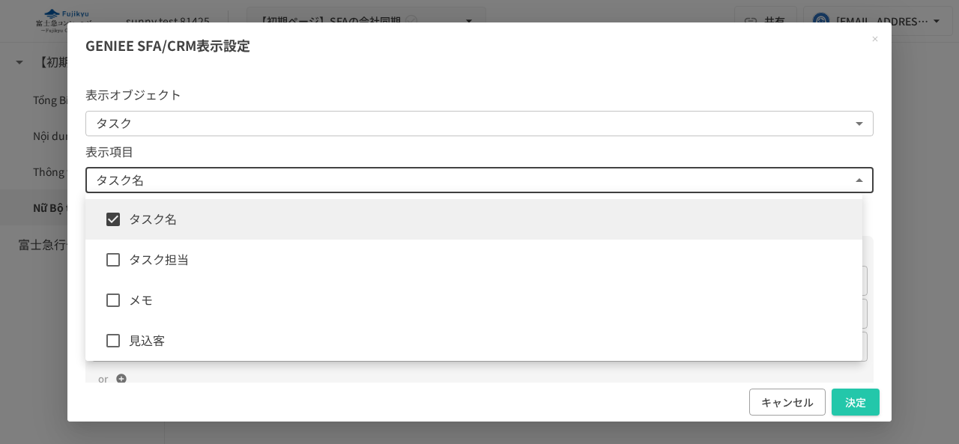
click at [210, 259] on span "タスク担当" at bounding box center [490, 259] width 722 height 19
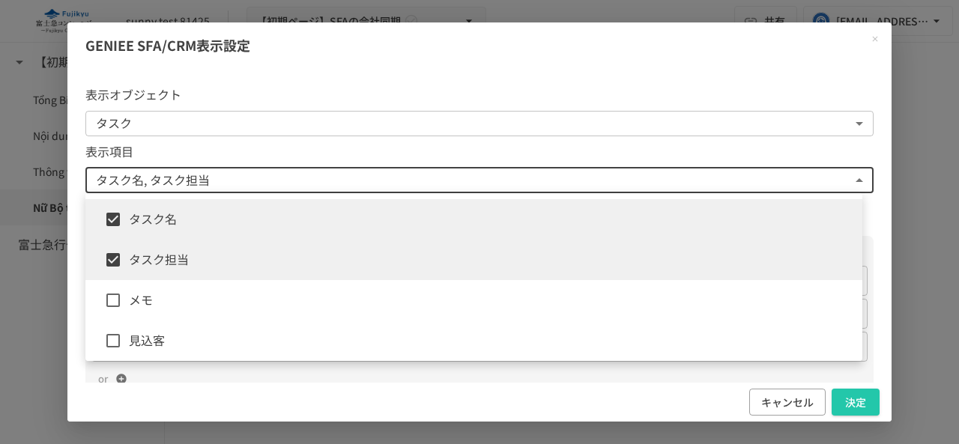
click at [180, 308] on span "メモ" at bounding box center [490, 300] width 722 height 19
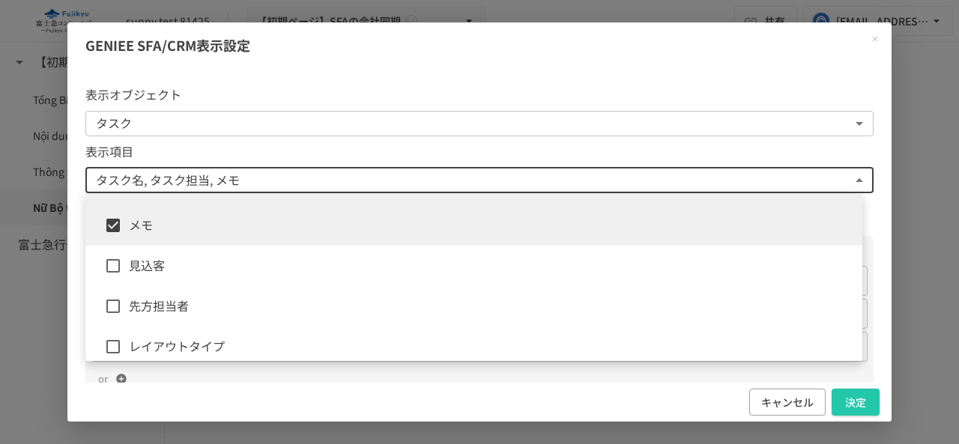
click at [202, 275] on span "見込客" at bounding box center [490, 265] width 722 height 19
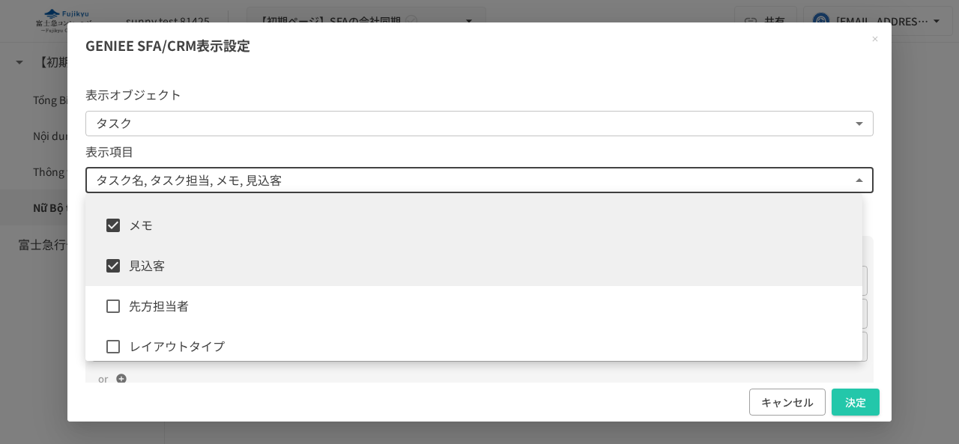
click at [188, 310] on span "先方担当者" at bounding box center [490, 306] width 722 height 19
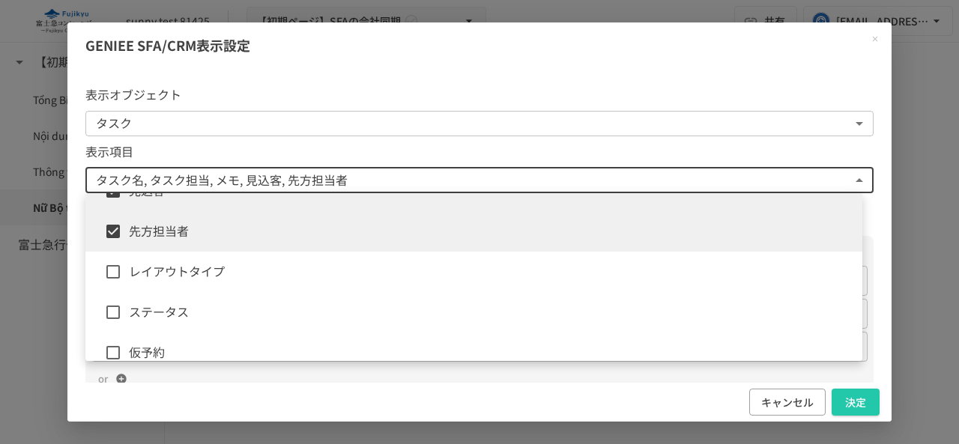
click at [205, 235] on span "先方担当者" at bounding box center [490, 231] width 722 height 19
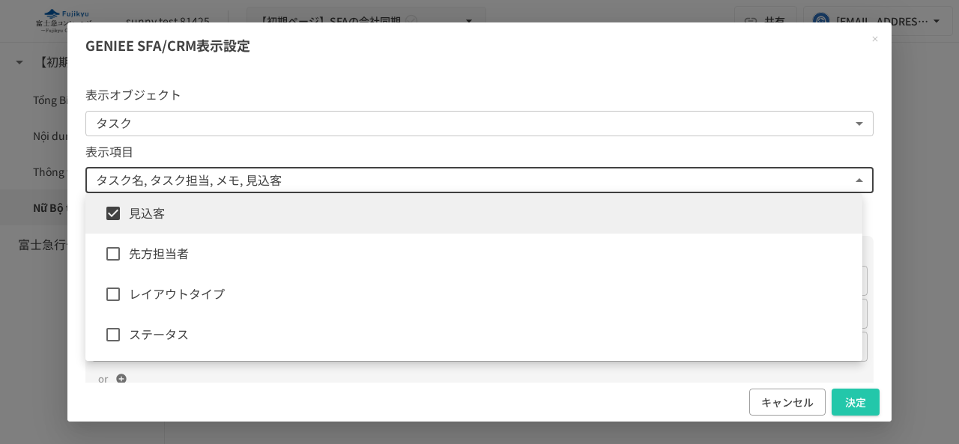
click at [198, 253] on span "先方担当者" at bounding box center [490, 253] width 722 height 19
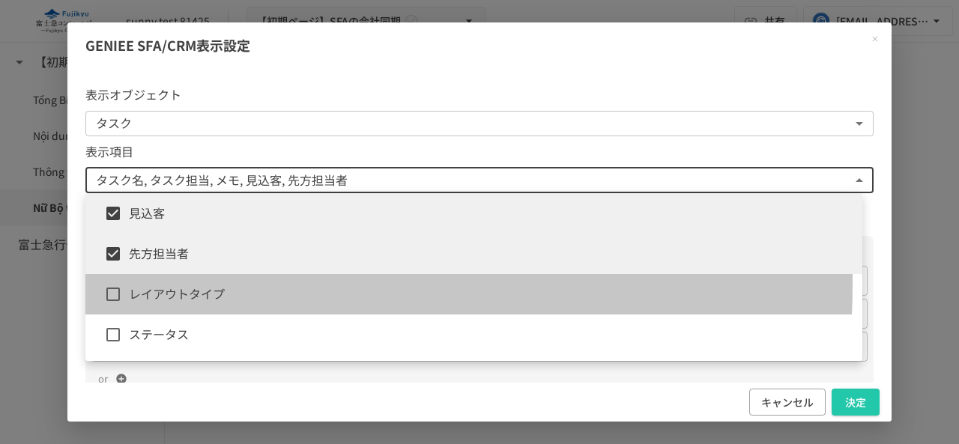
click at [189, 284] on li "レイアウトタイプ" at bounding box center [473, 294] width 777 height 40
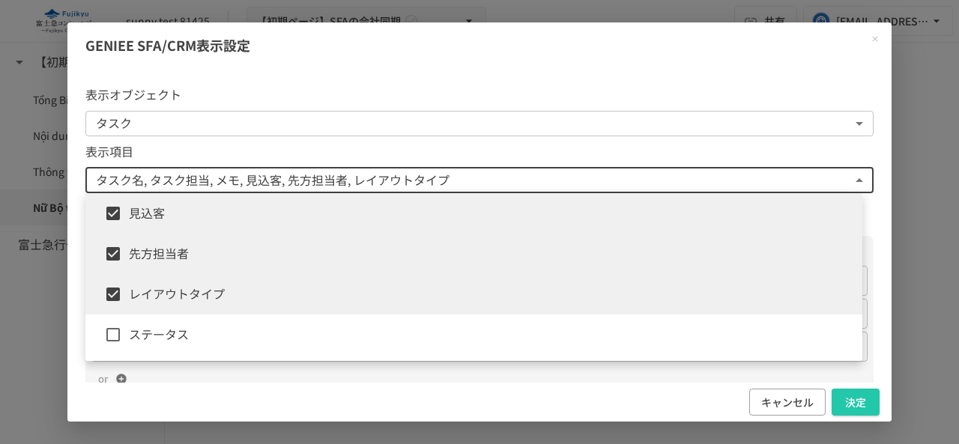
scroll to position [202, 0]
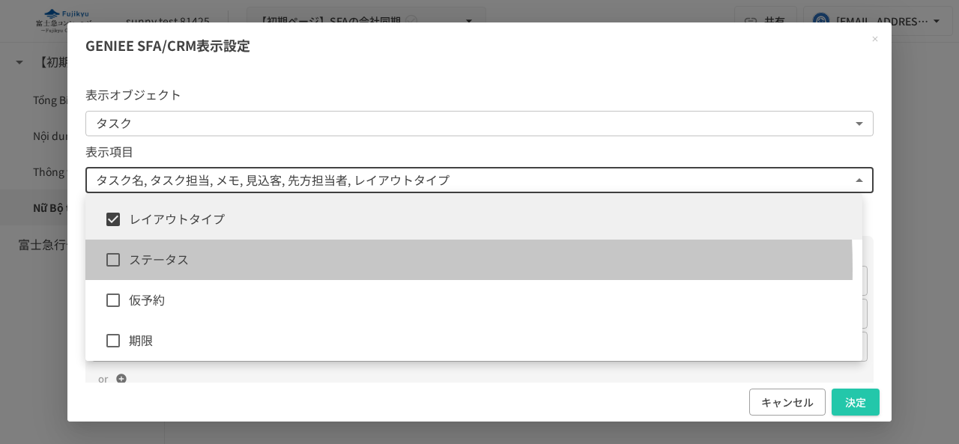
click at [191, 269] on span "ステータス" at bounding box center [490, 259] width 722 height 19
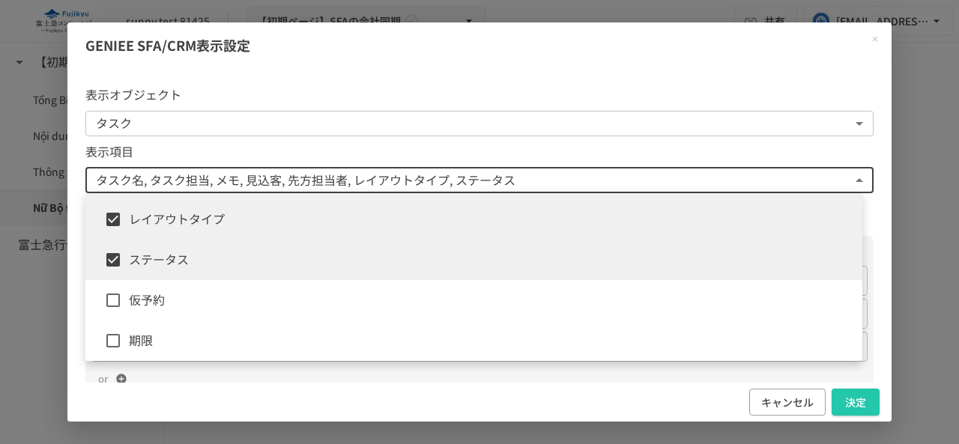
click at [178, 300] on span "仮予約" at bounding box center [490, 300] width 722 height 19
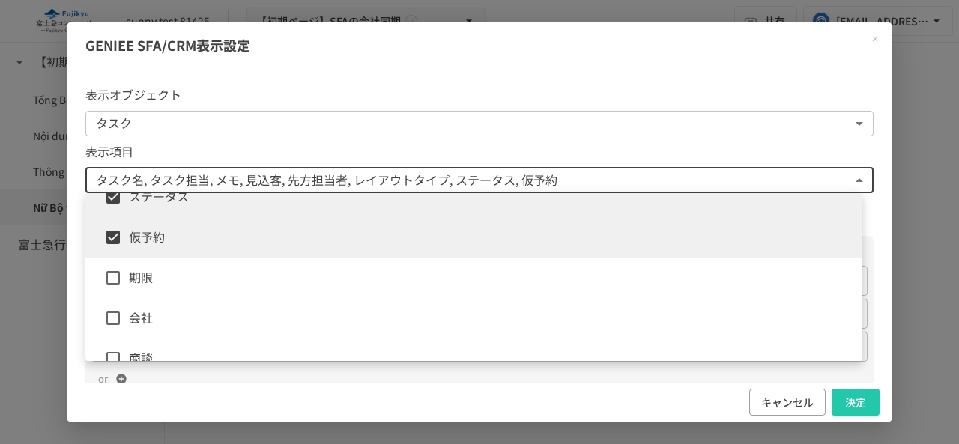
scroll to position [352, 0]
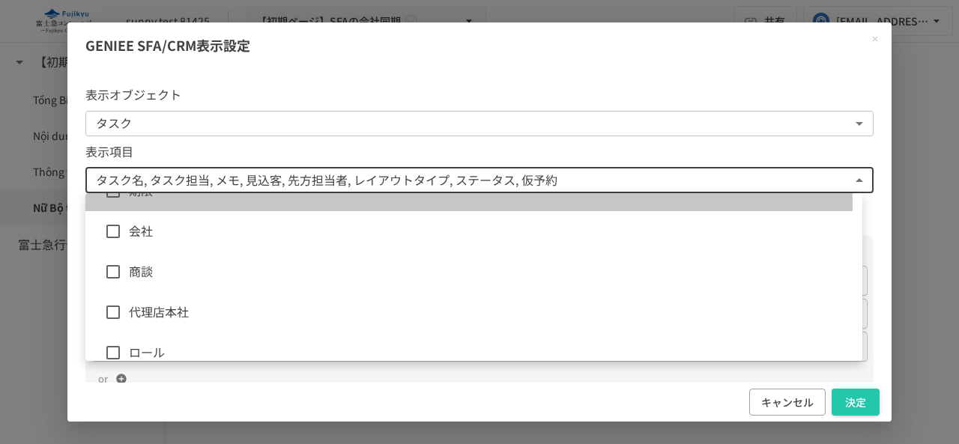
click at [176, 206] on li "期限" at bounding box center [473, 191] width 777 height 40
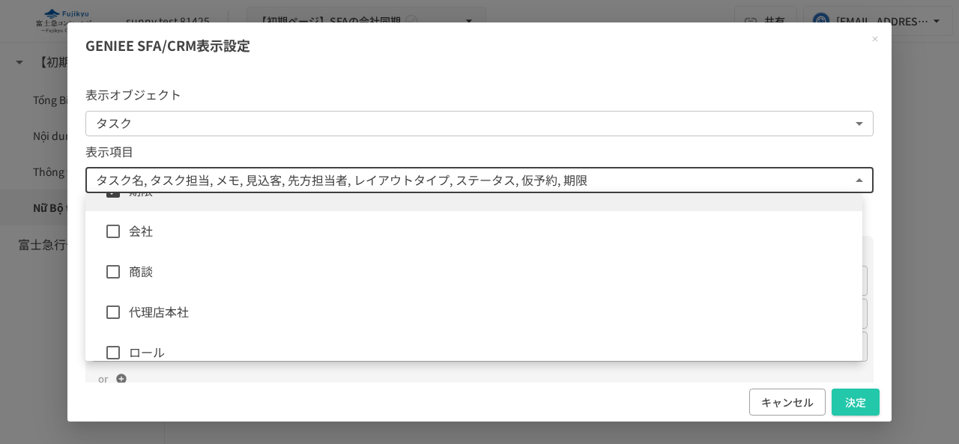
click at [175, 245] on li "会社" at bounding box center [473, 231] width 777 height 40
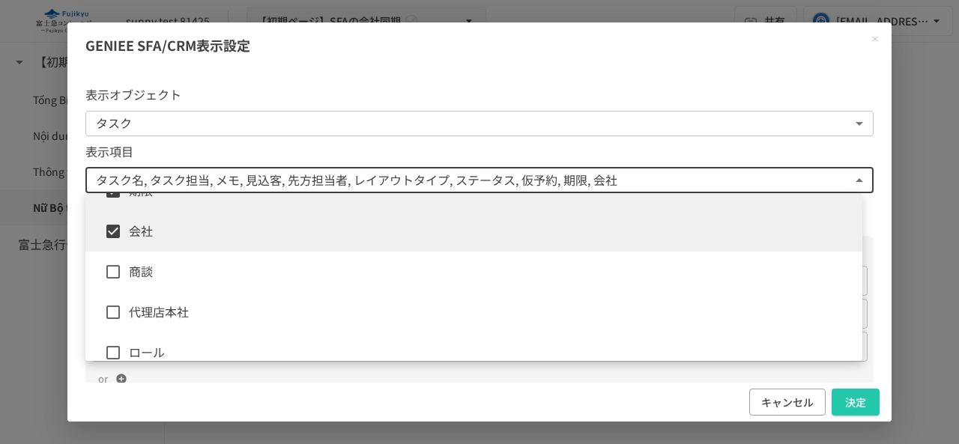
click at [171, 262] on span "商談" at bounding box center [490, 271] width 722 height 19
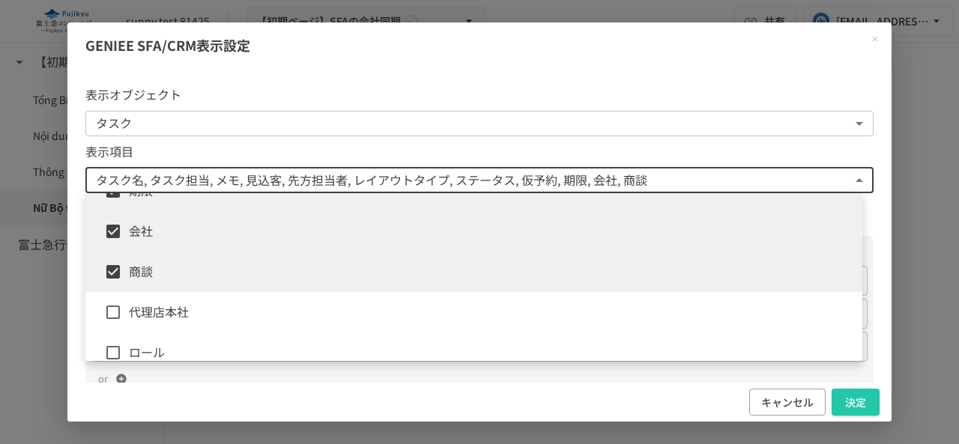
click at [166, 313] on span "代理店本社" at bounding box center [490, 312] width 722 height 19
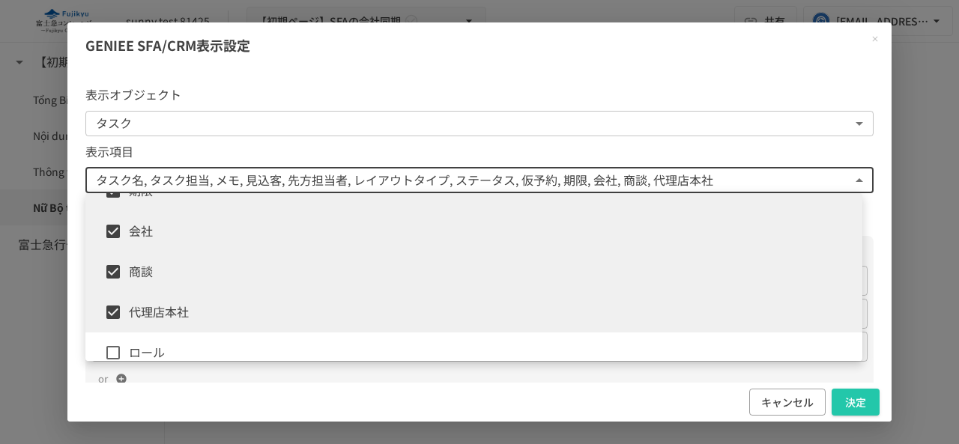
scroll to position [370, 0]
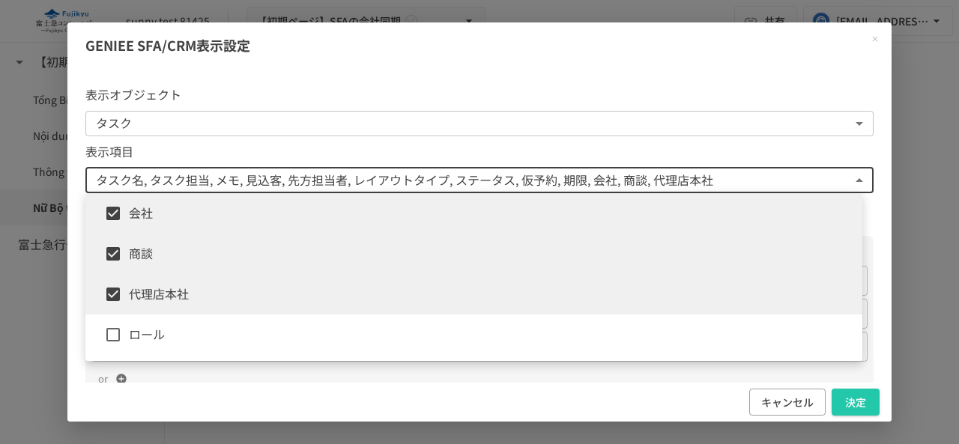
click at [169, 334] on span "ロール" at bounding box center [490, 334] width 722 height 19
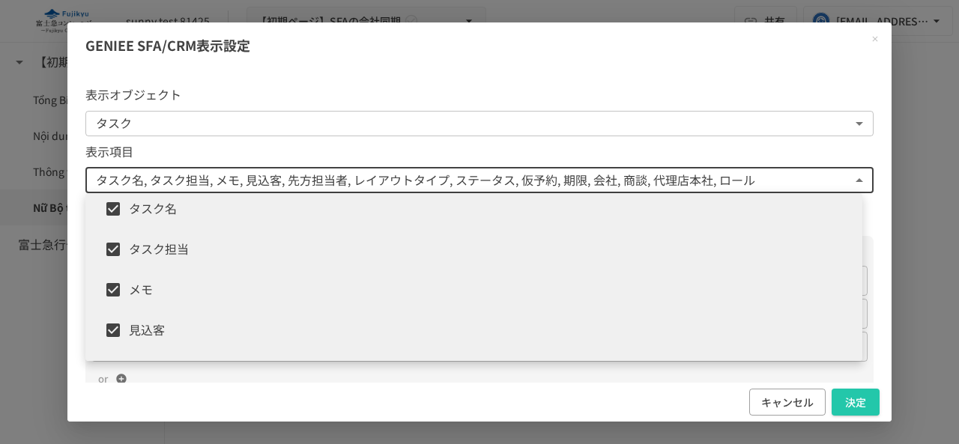
scroll to position [0, 0]
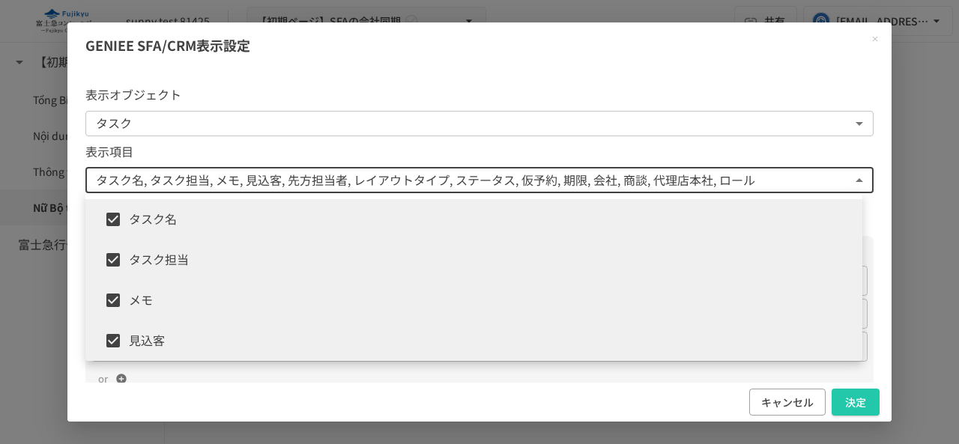
click at [220, 220] on span "タスク名" at bounding box center [490, 219] width 722 height 19
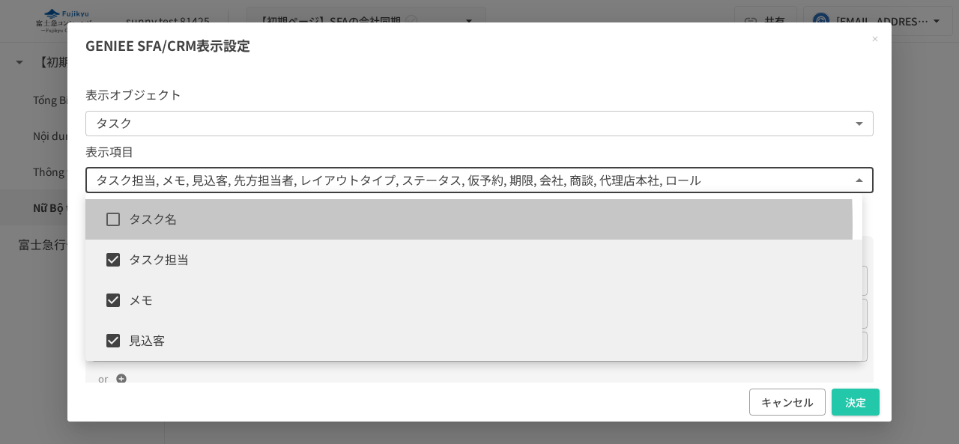
click at [219, 225] on span "タスク名" at bounding box center [490, 219] width 722 height 19
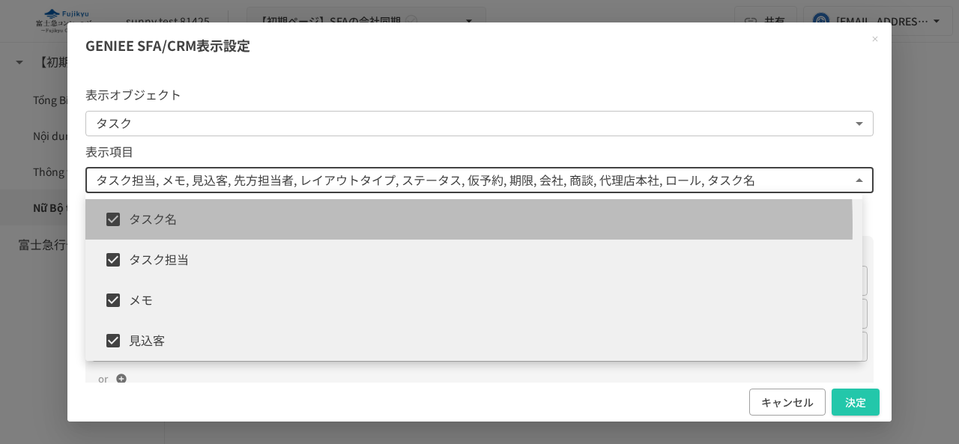
click at [241, 226] on span "タスク名" at bounding box center [490, 219] width 722 height 19
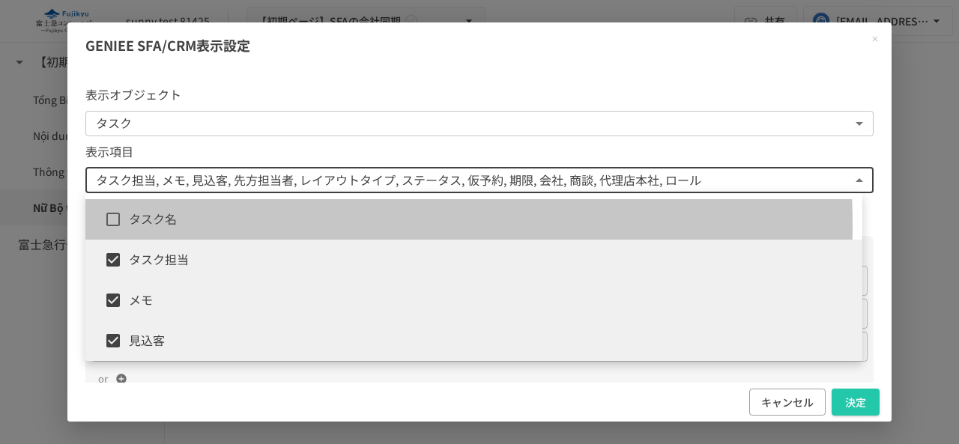
click at [241, 226] on span "タスク名" at bounding box center [490, 219] width 722 height 19
type input "**********"
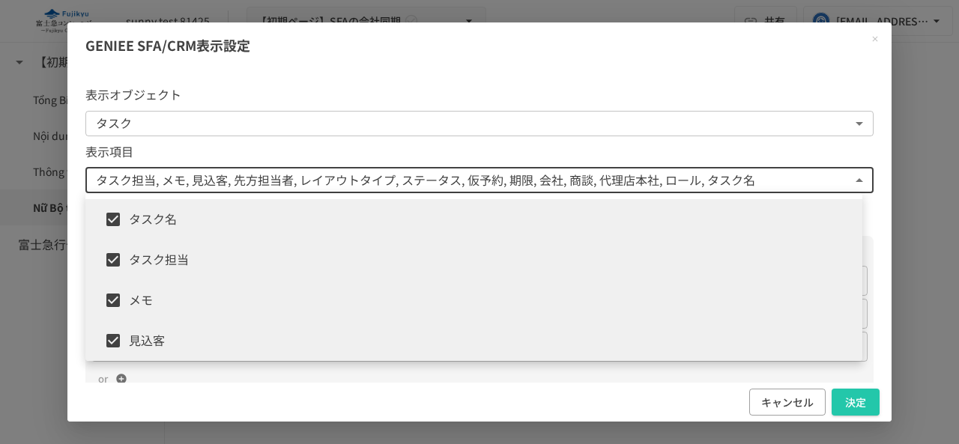
click at [848, 400] on div at bounding box center [479, 222] width 959 height 444
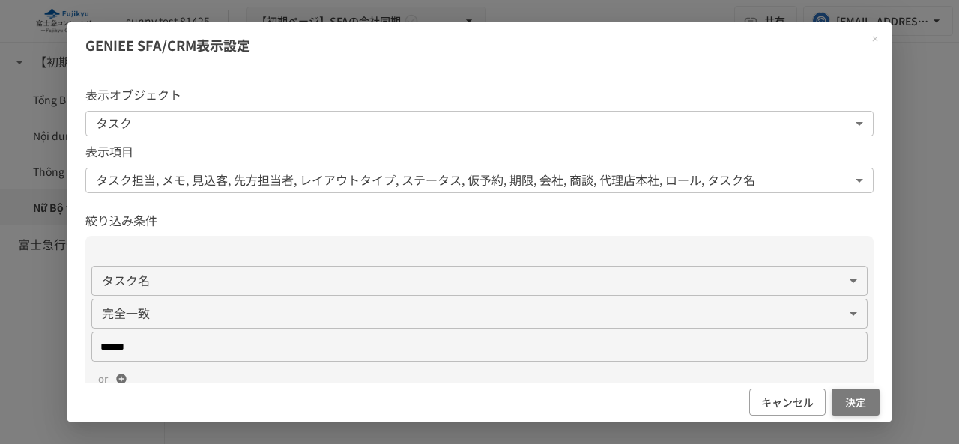
click at [855, 402] on button "決定" at bounding box center [856, 403] width 48 height 28
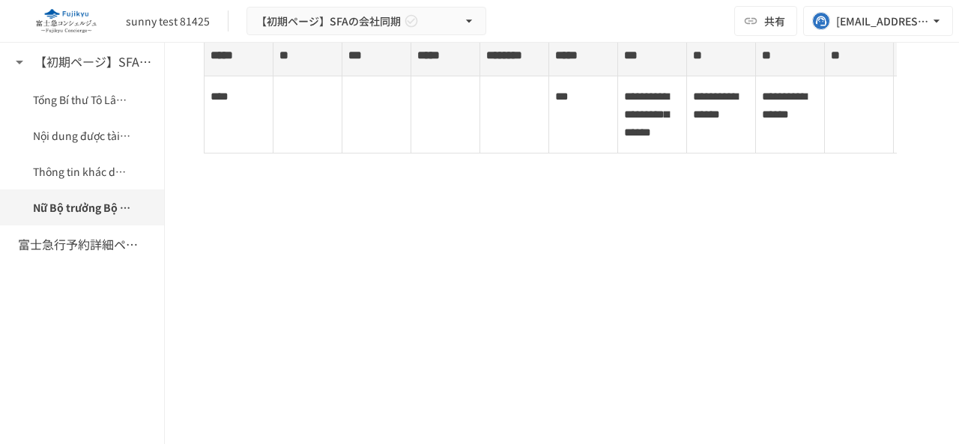
click at [0, 301] on div "【初期ページ】SFAの会社同期 Tổng Bí thư [PERSON_NAME] dự lễ khánh thành Tượng đài [GEOGRAPH…" at bounding box center [82, 244] width 165 height 402
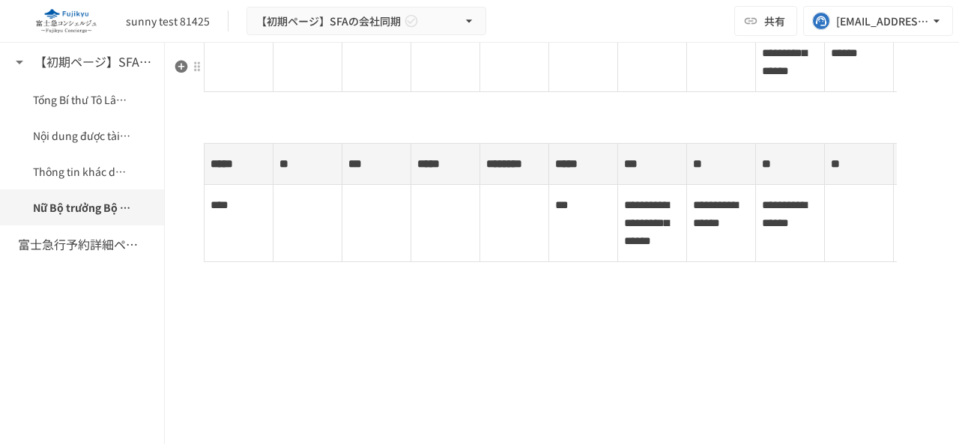
scroll to position [1574, 0]
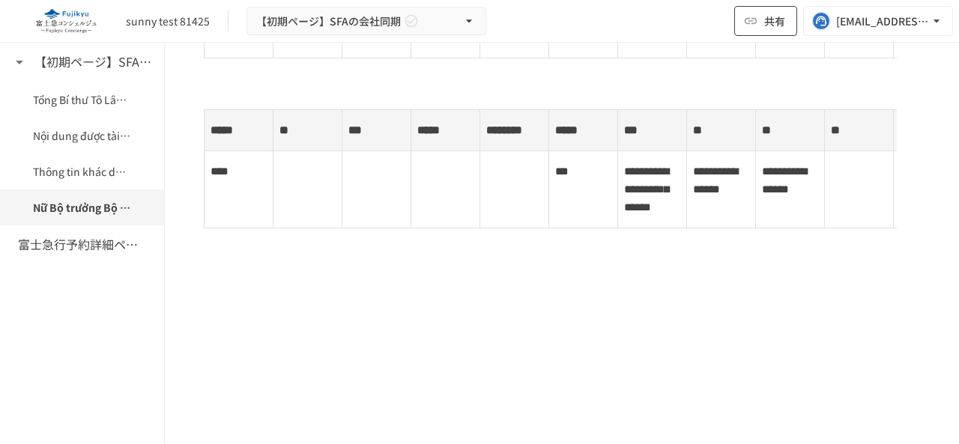
click at [753, 22] on icon "button" at bounding box center [751, 20] width 15 height 15
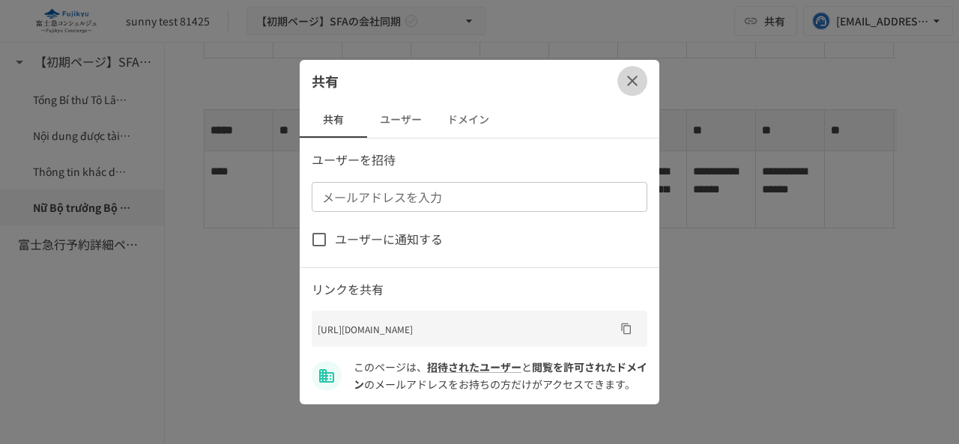
click at [633, 79] on icon "button" at bounding box center [633, 81] width 18 height 18
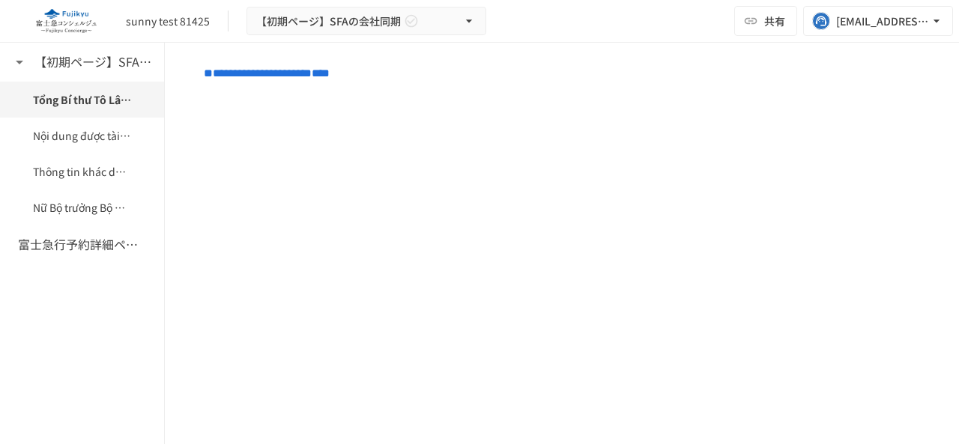
scroll to position [0, 0]
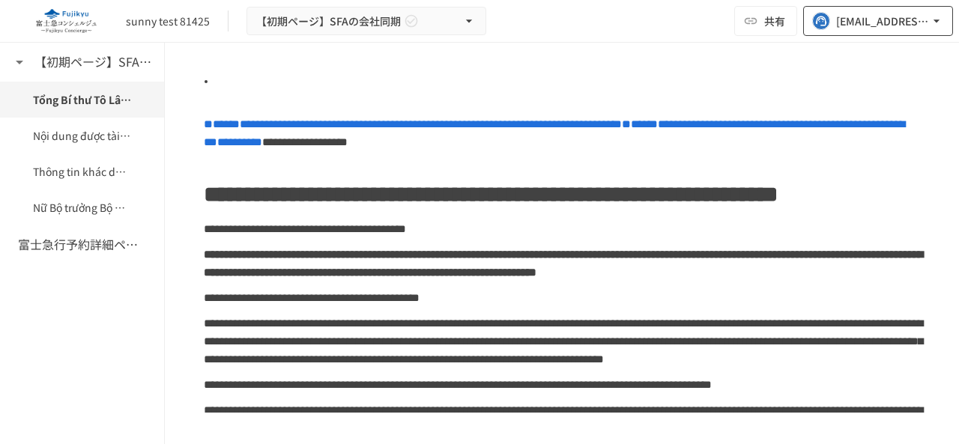
click at [870, 11] on button "[EMAIL_ADDRESS][DOMAIN_NAME]" at bounding box center [878, 21] width 150 height 30
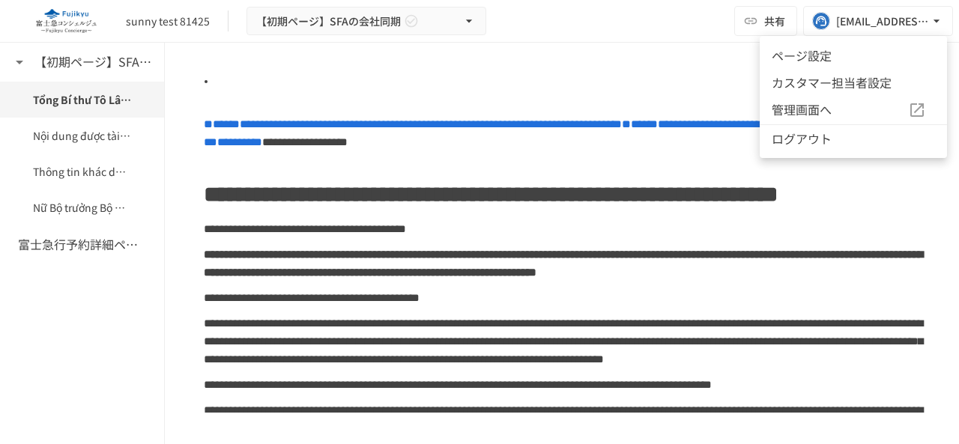
click at [777, 309] on div at bounding box center [479, 222] width 959 height 444
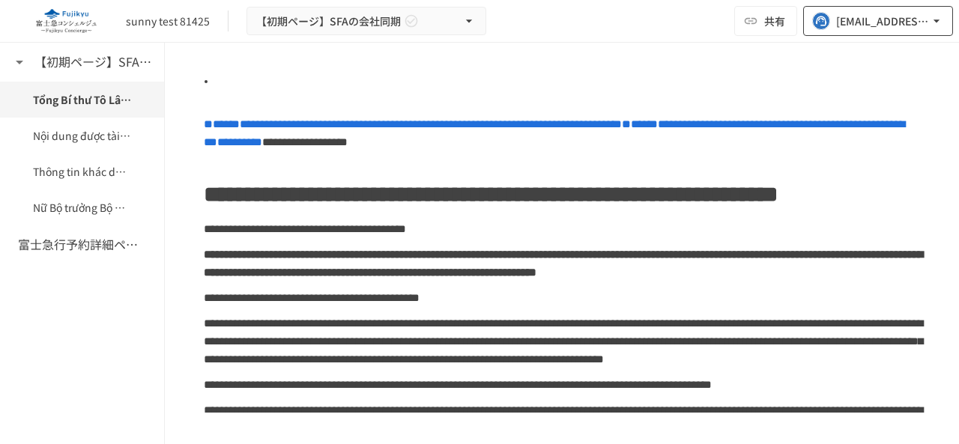
click at [900, 25] on div "[EMAIL_ADDRESS][DOMAIN_NAME]" at bounding box center [882, 21] width 93 height 19
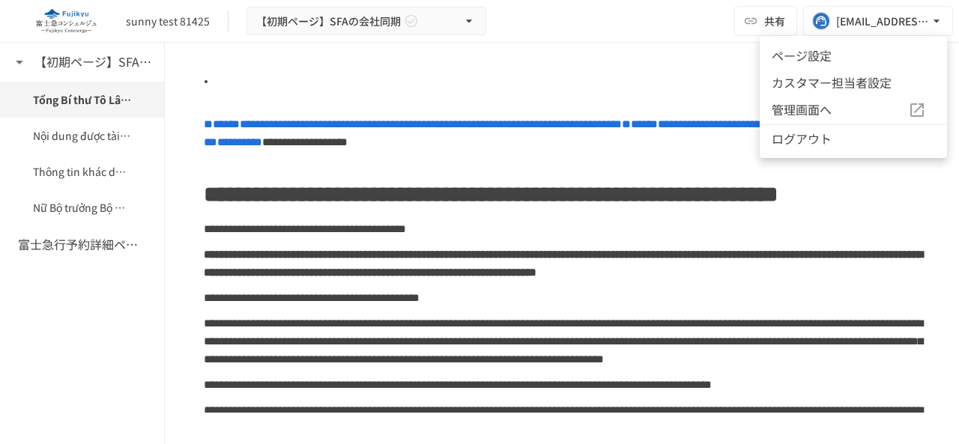
click at [834, 59] on li "ページ設定" at bounding box center [853, 55] width 187 height 27
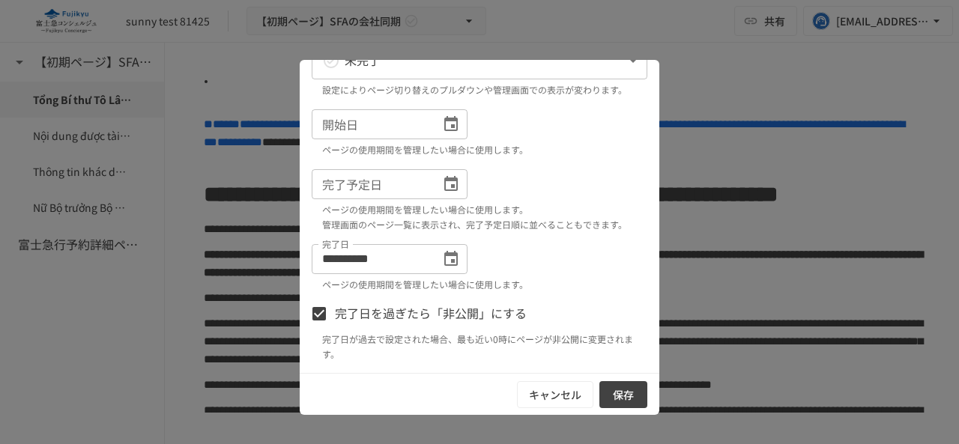
scroll to position [267, 0]
click at [562, 399] on button "キャンセル" at bounding box center [555, 396] width 76 height 28
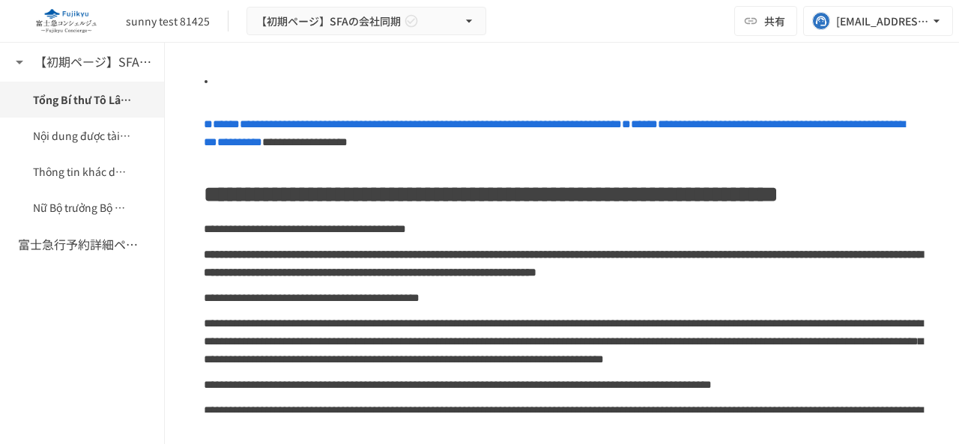
click at [31, 371] on div "【初期ページ】SFAの会社同期 Tổng Bí thư Tô Lâm dự lễ khánh thành Tượng đài Bác Hồ ở Tân Trà…" at bounding box center [82, 244] width 165 height 402
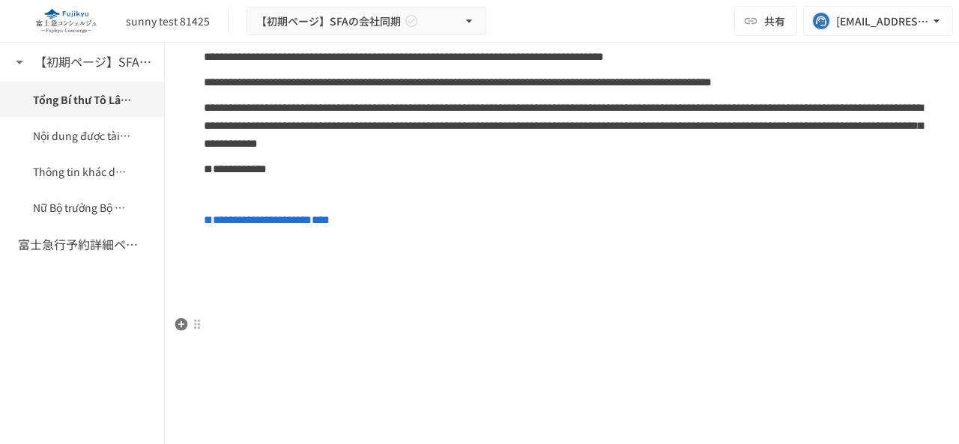
scroll to position [375, 0]
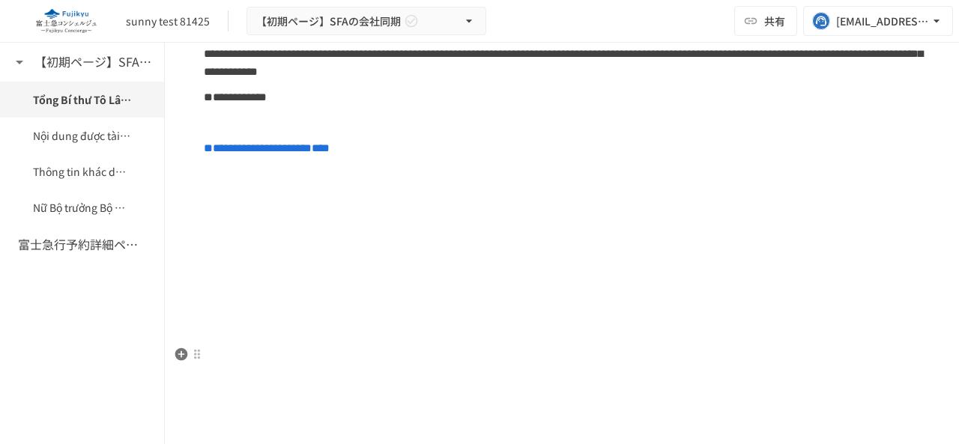
click at [429, 311] on p at bounding box center [562, 301] width 717 height 19
click at [416, 286] on p at bounding box center [562, 275] width 717 height 19
click at [433, 235] on p at bounding box center [562, 224] width 717 height 19
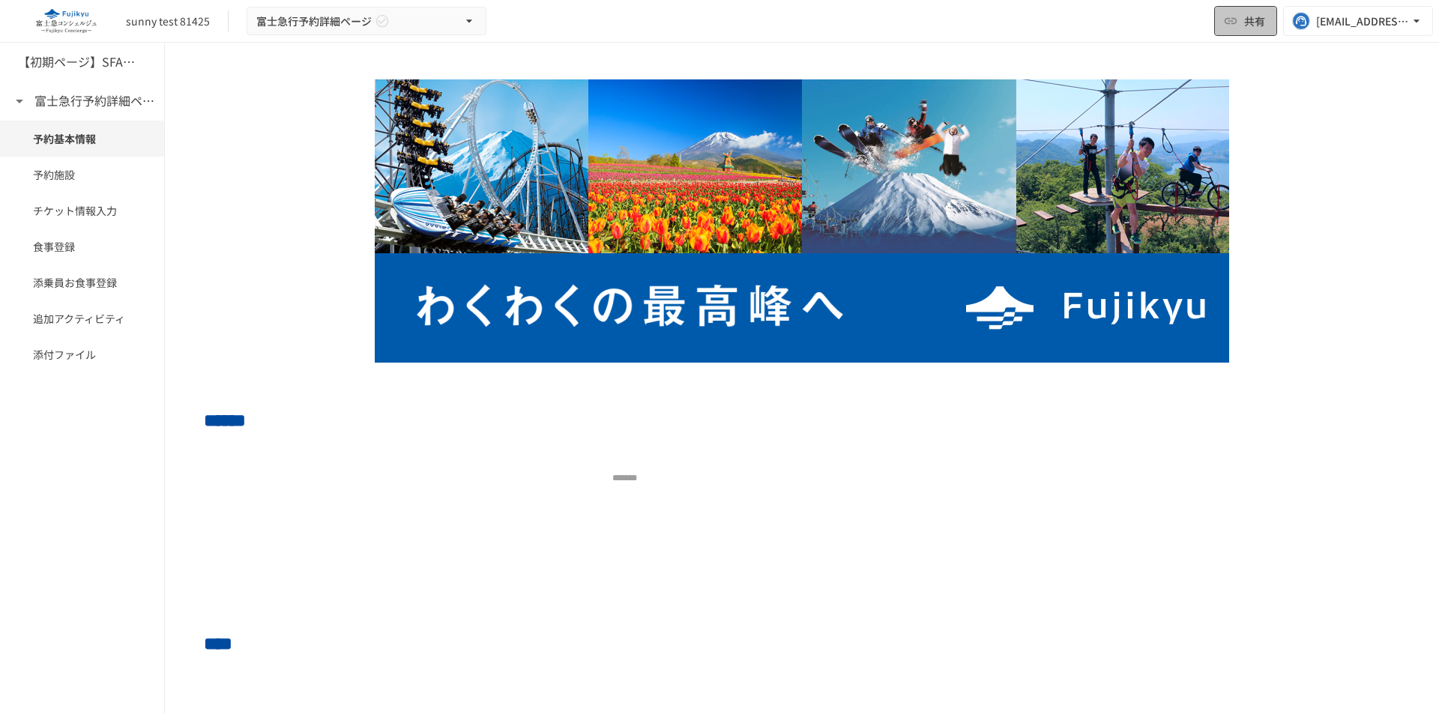
click at [1238, 25] on button "共有" at bounding box center [1245, 21] width 63 height 30
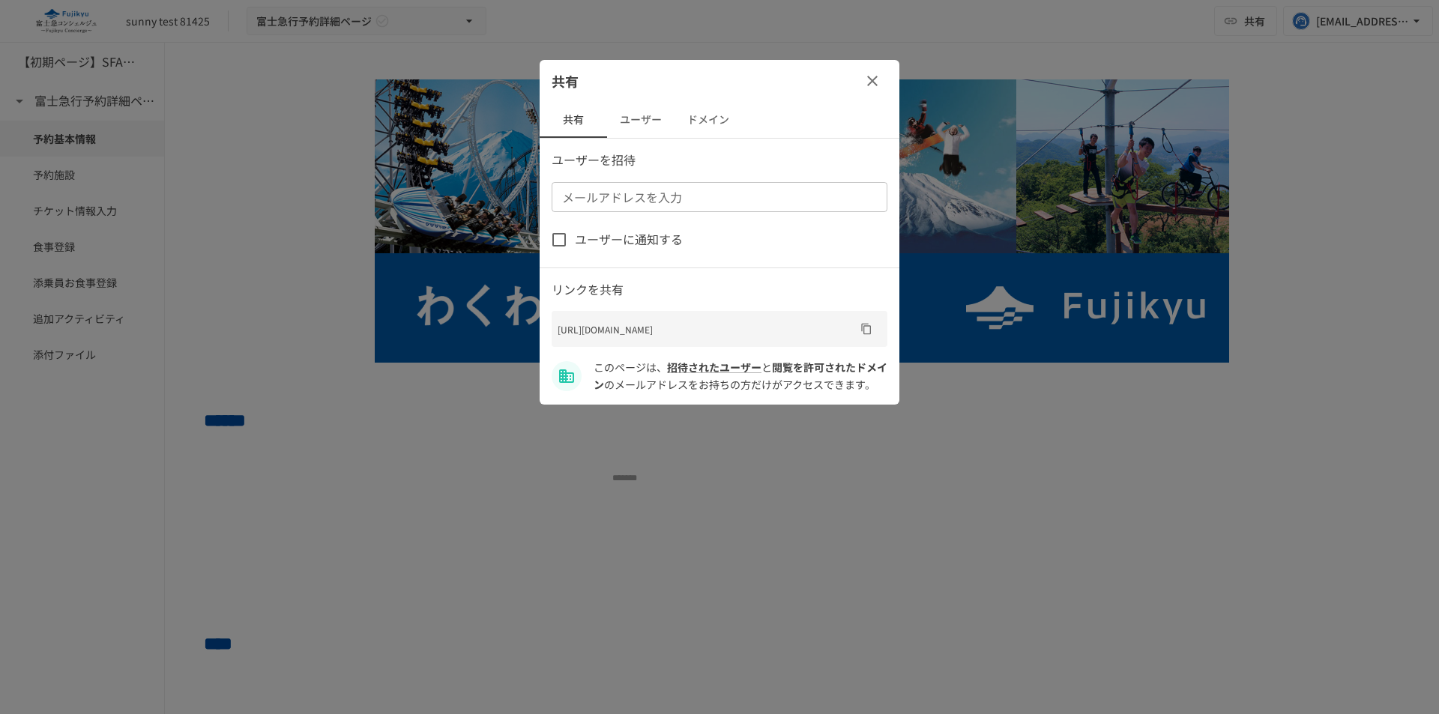
click at [632, 119] on button "ユーザー" at bounding box center [640, 120] width 67 height 36
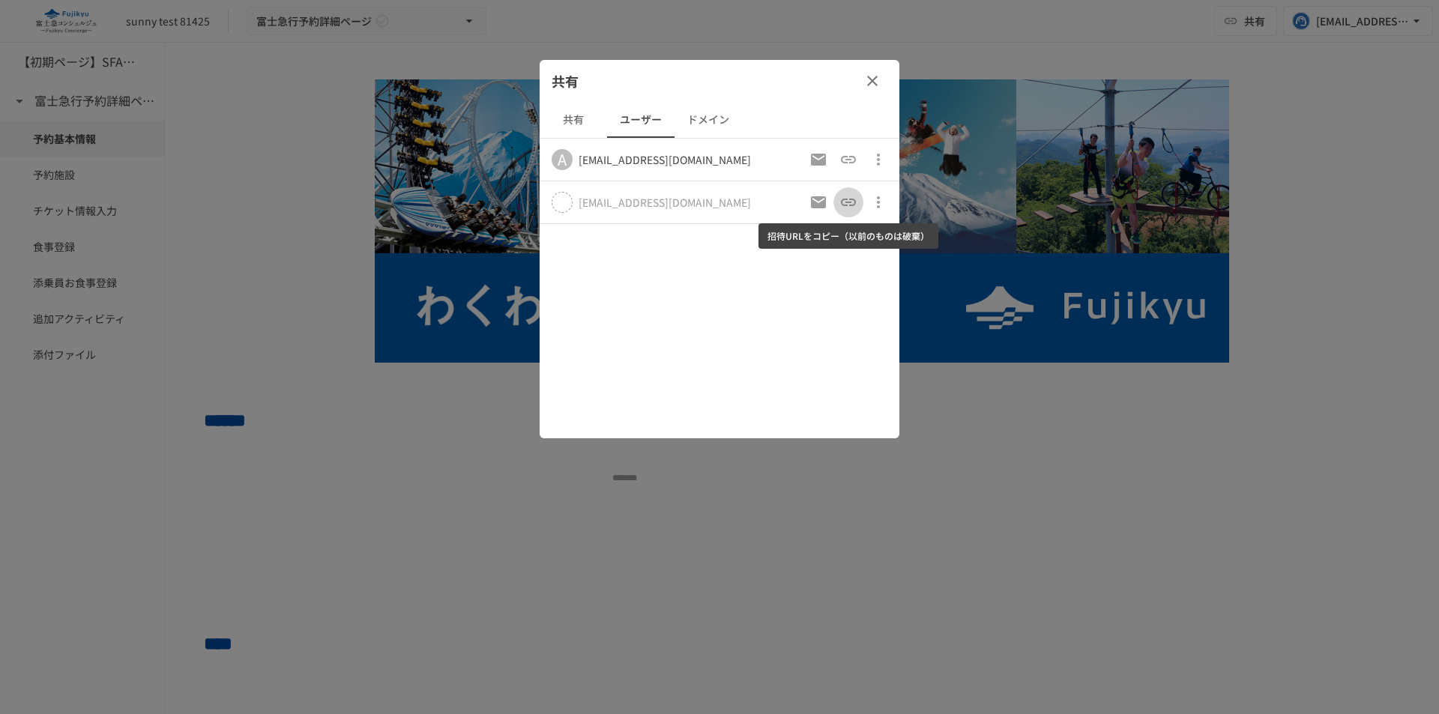
click at [854, 207] on icon "招待URLをコピー（以前のものは破棄）" at bounding box center [848, 202] width 18 height 18
click at [1075, 537] on div at bounding box center [719, 357] width 1439 height 714
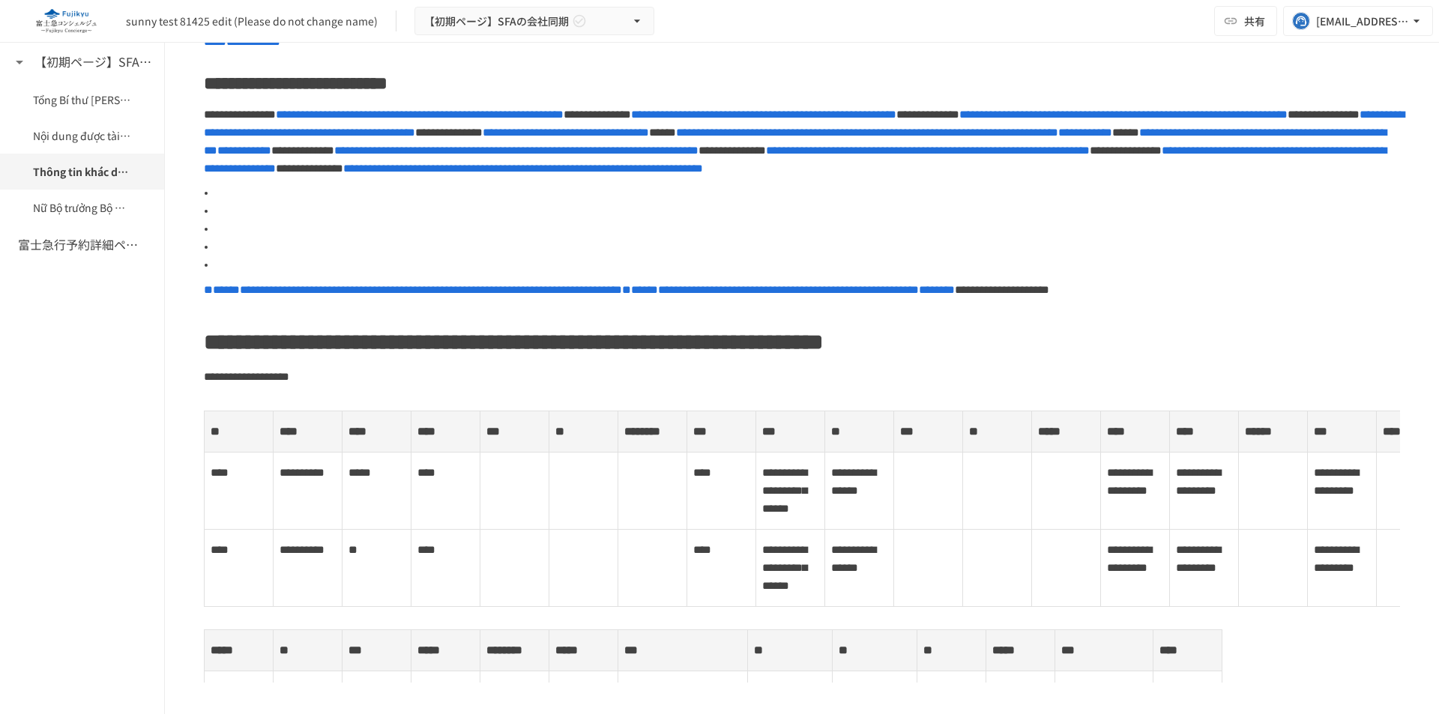
scroll to position [899, 0]
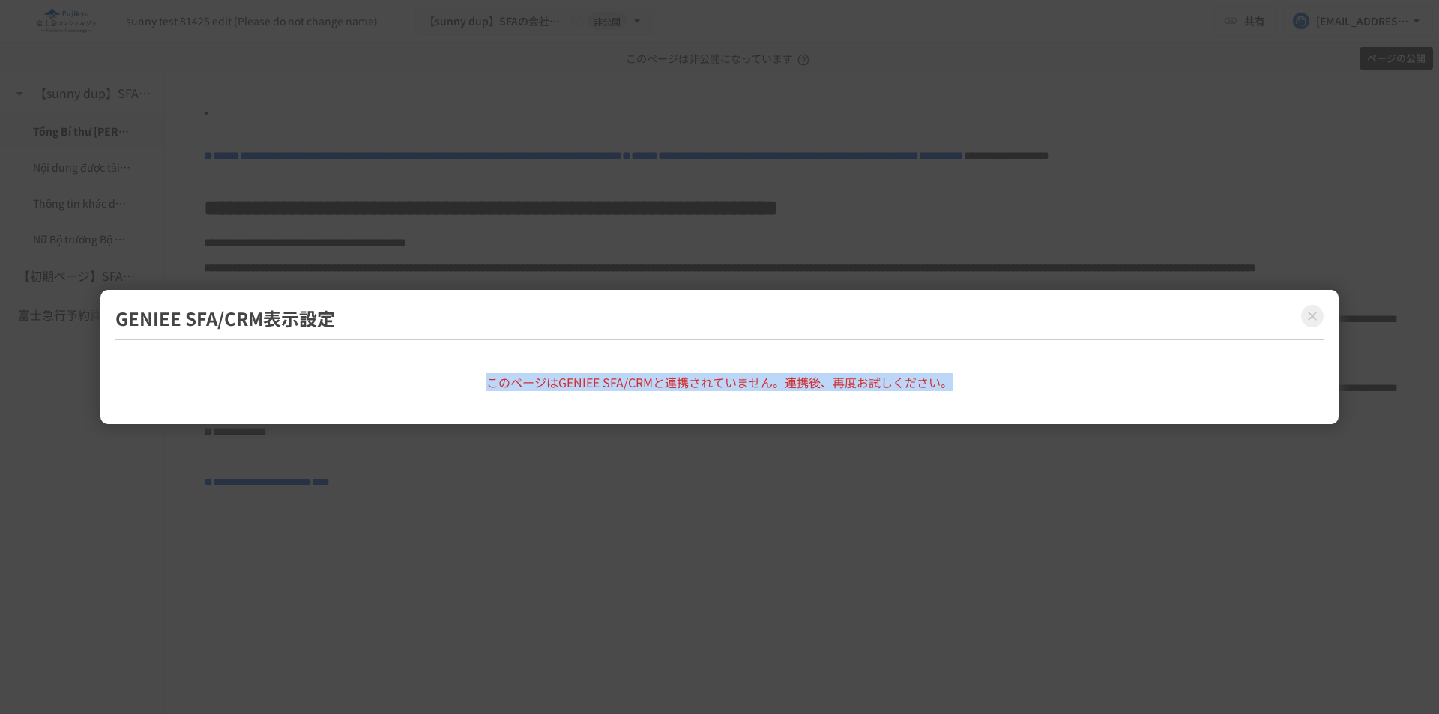
drag, startPoint x: 487, startPoint y: 389, endPoint x: 968, endPoint y: 388, distance: 481.2
click at [967, 388] on div "このページはGENIEE SFA/CRMと連携されていません。連携後、再度お試しください。" at bounding box center [718, 382] width 1207 height 54
click at [1001, 394] on div "このページはGENIEE SFA/CRMと連携されていません。連携後、再度お試しください。" at bounding box center [718, 382] width 1207 height 54
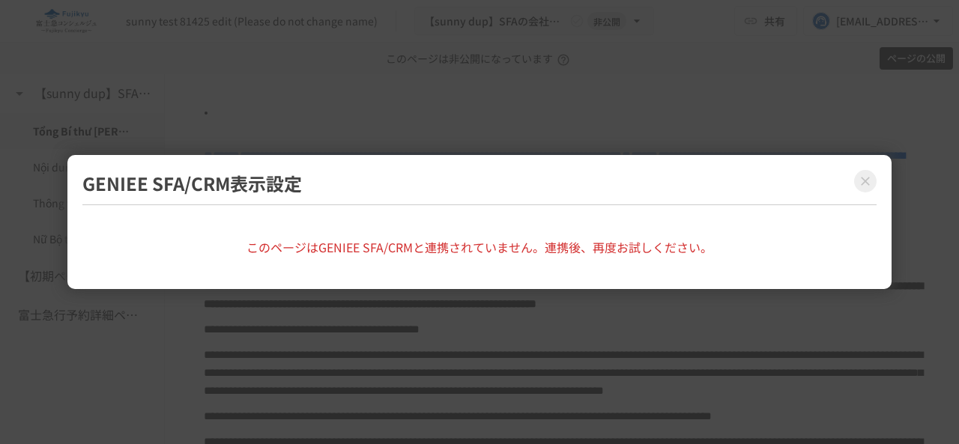
click at [860, 176] on icon "Close modal" at bounding box center [865, 181] width 15 height 15
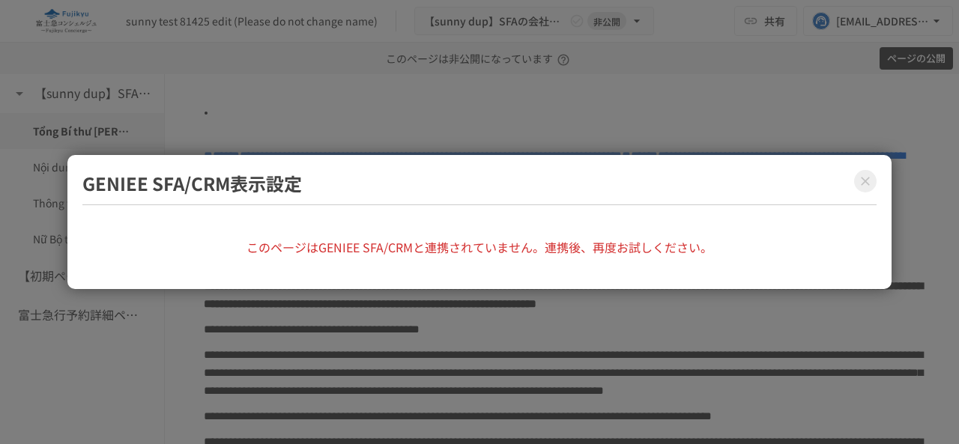
click at [862, 183] on icon "Close modal" at bounding box center [865, 181] width 15 height 15
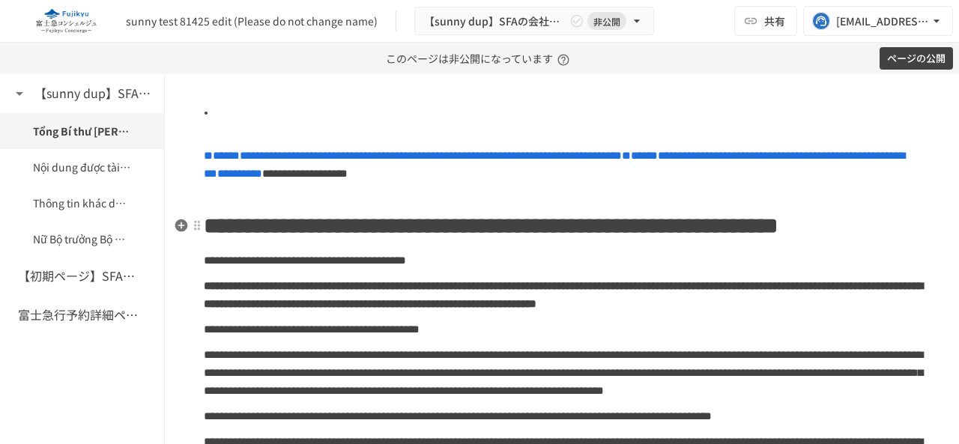
click at [541, 245] on h1 "**********" at bounding box center [562, 226] width 717 height 37
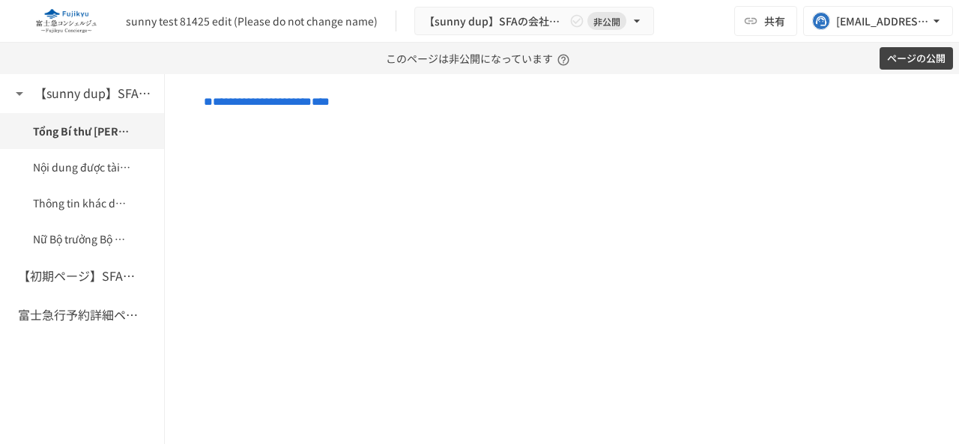
scroll to position [375, 0]
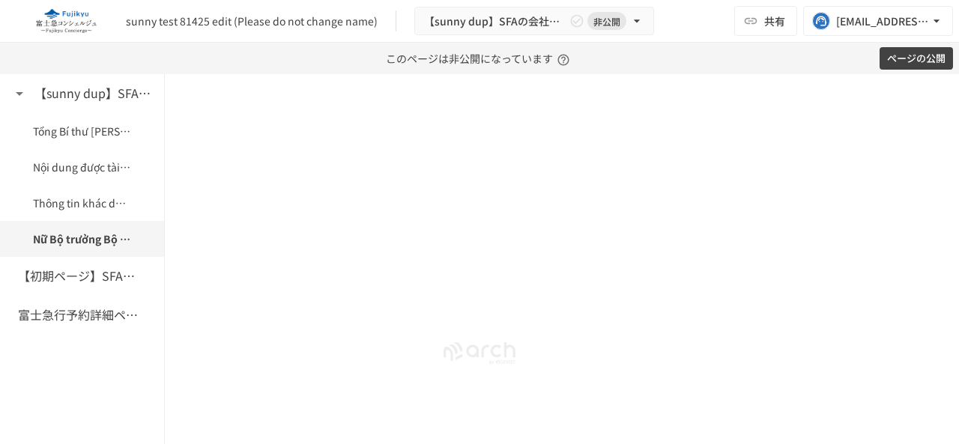
click at [183, 181] on icon "button" at bounding box center [181, 187] width 13 height 13
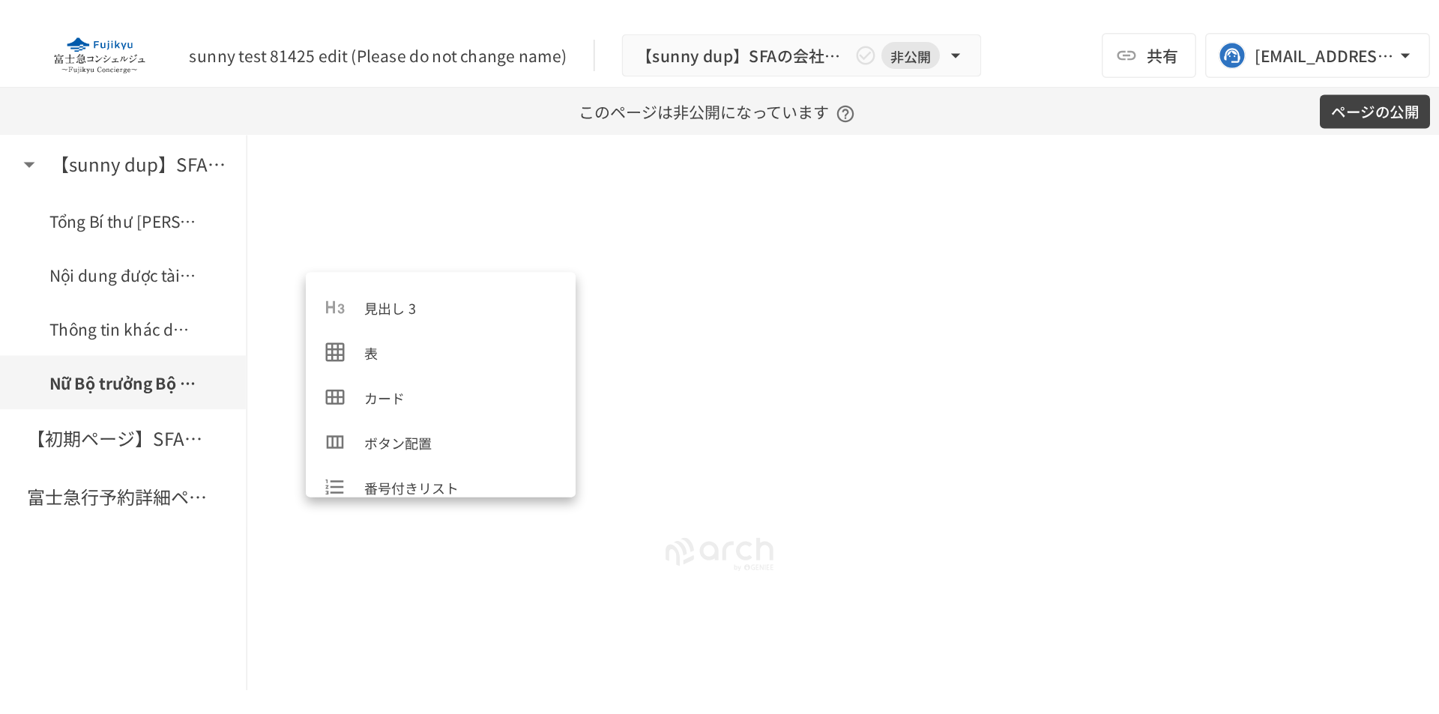
scroll to position [0, 0]
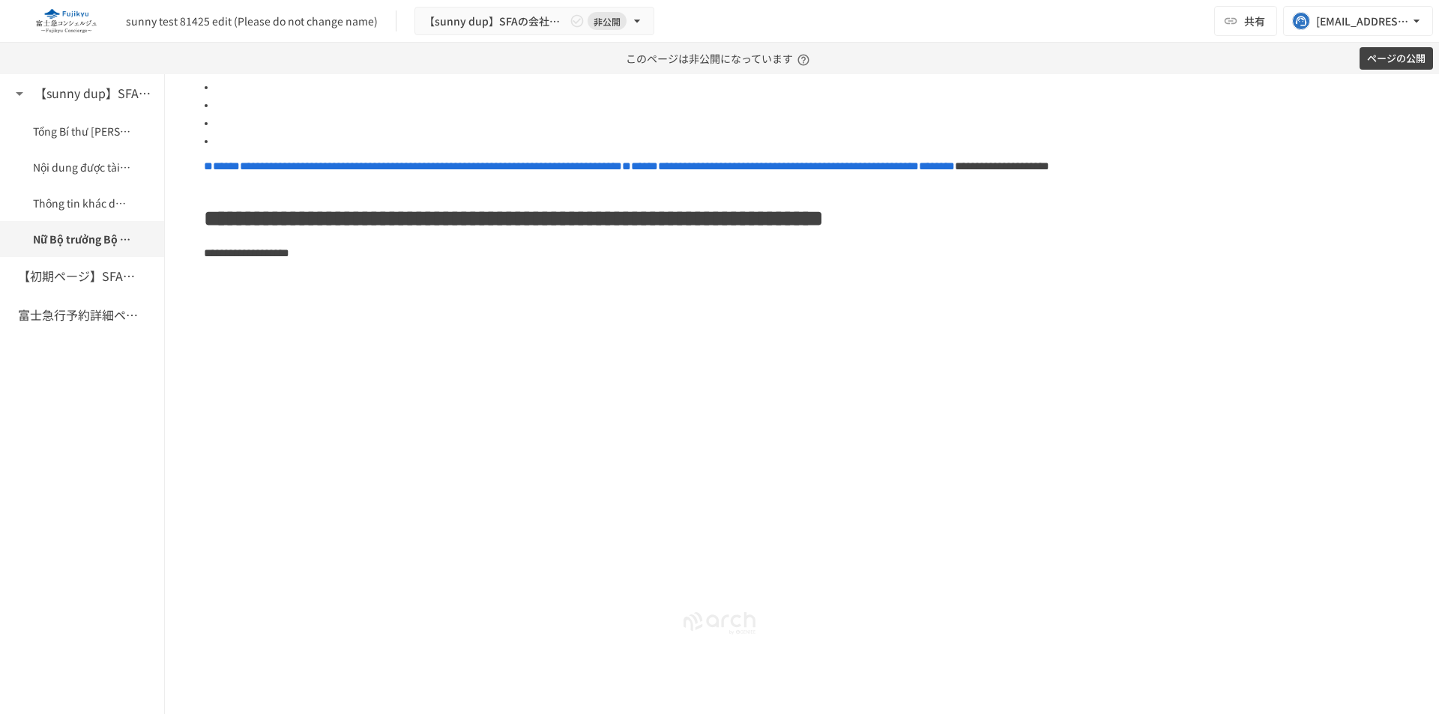
scroll to position [1091, 0]
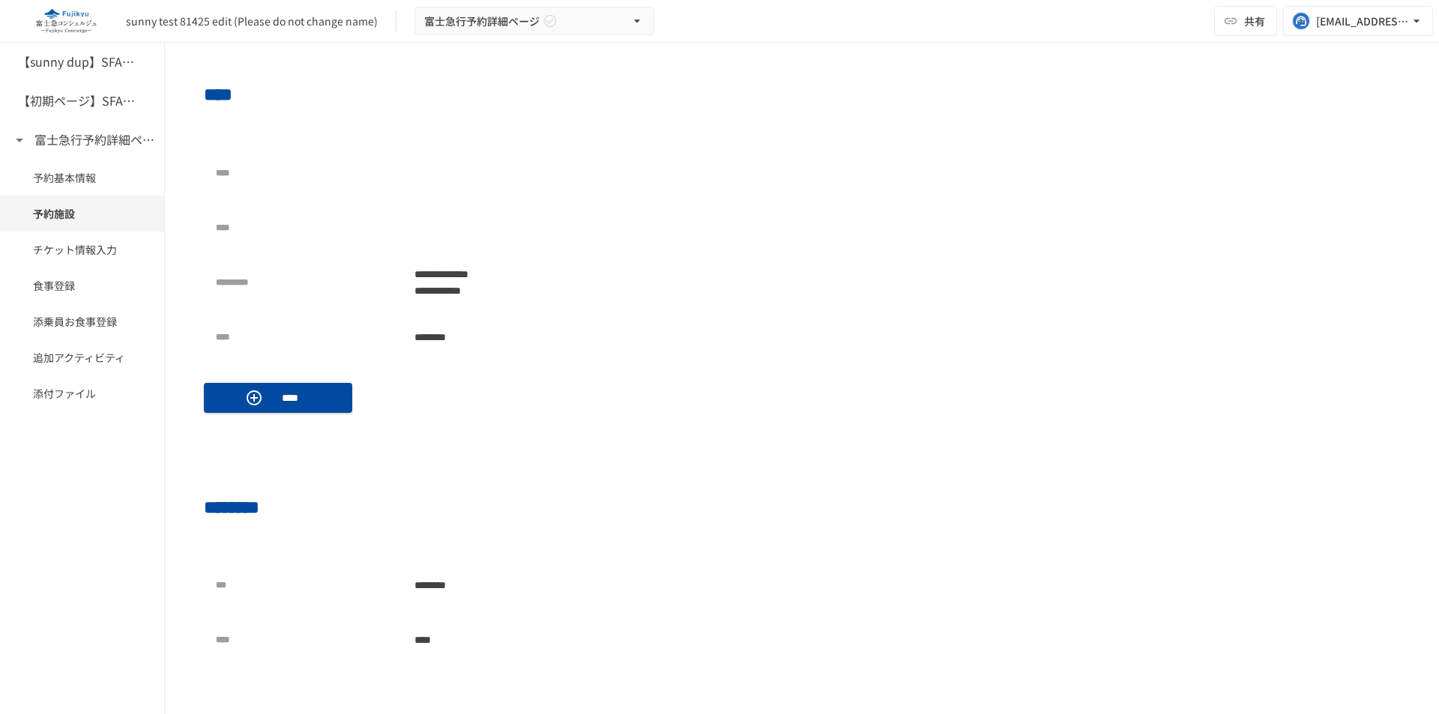
scroll to position [600, 0]
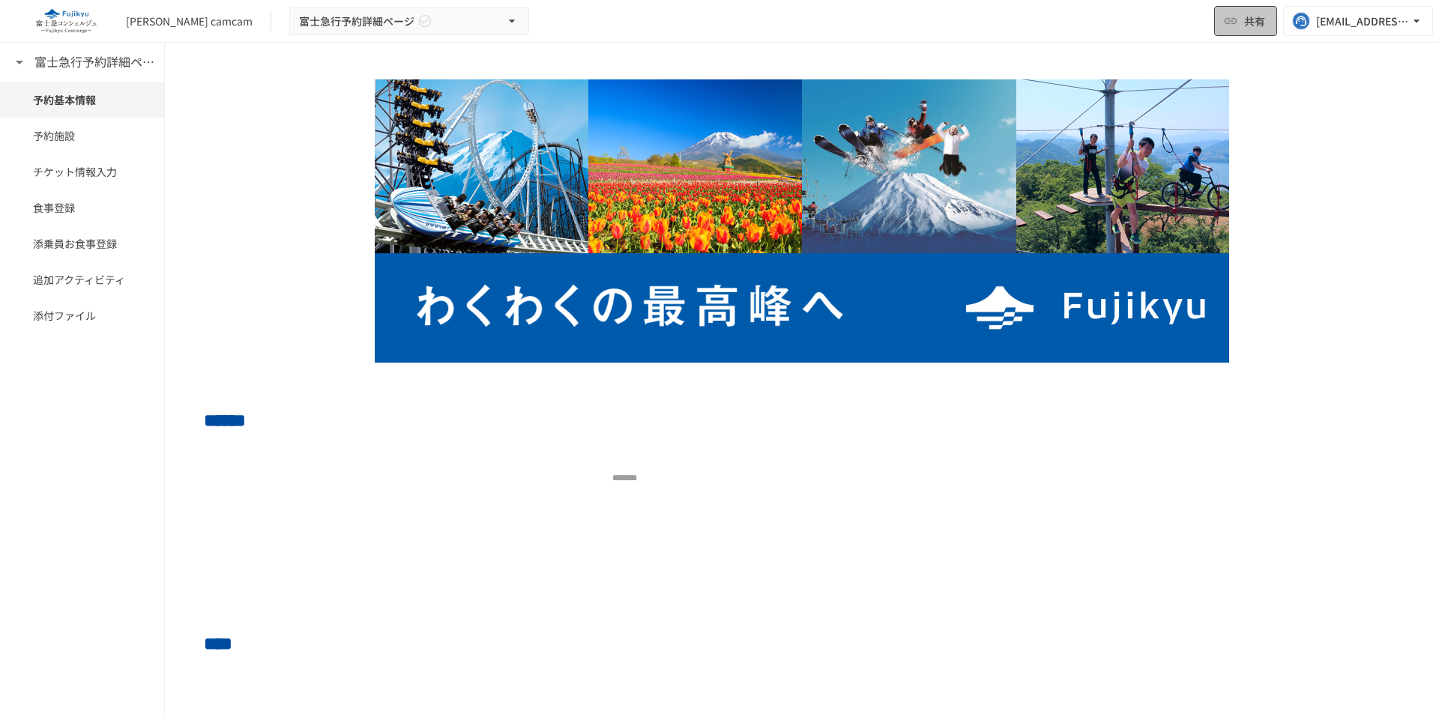
click at [1255, 22] on span "共有" at bounding box center [1254, 21] width 21 height 16
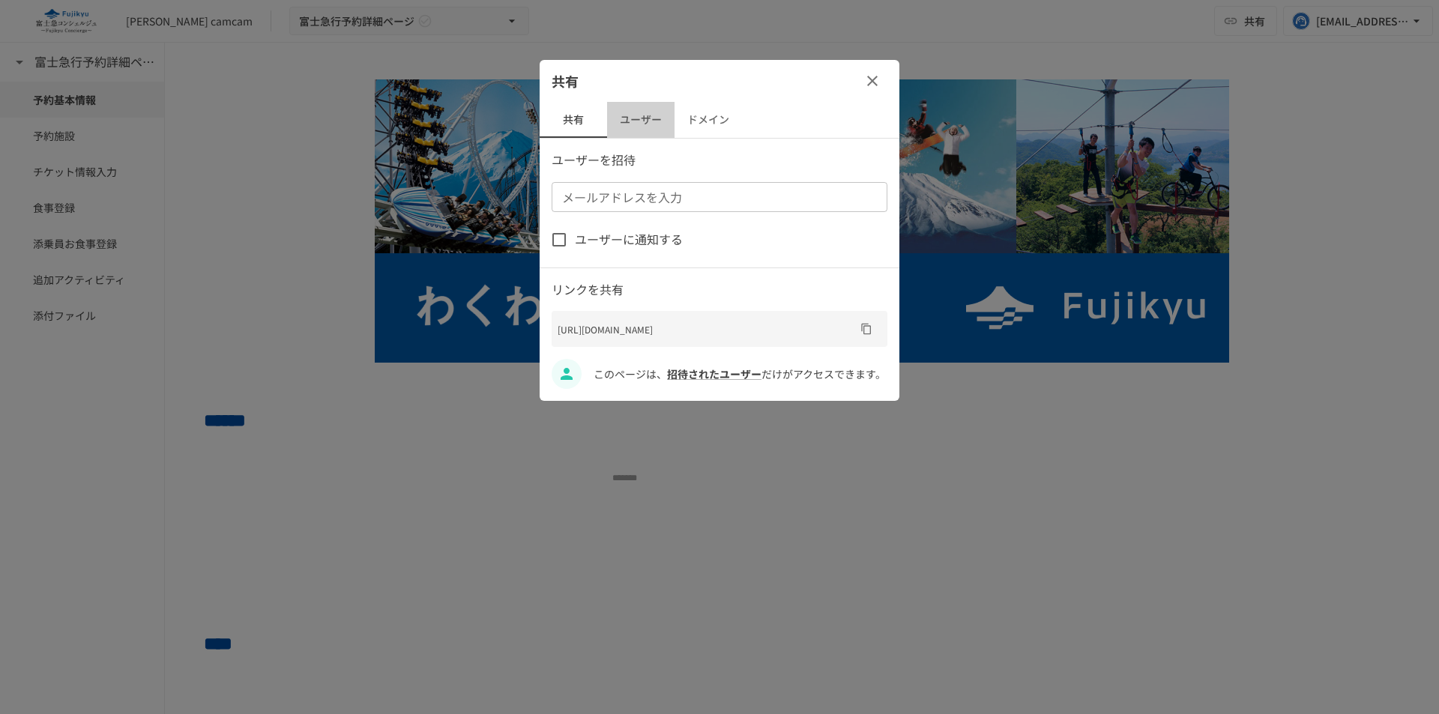
click at [620, 127] on button "ユーザー" at bounding box center [640, 120] width 67 height 36
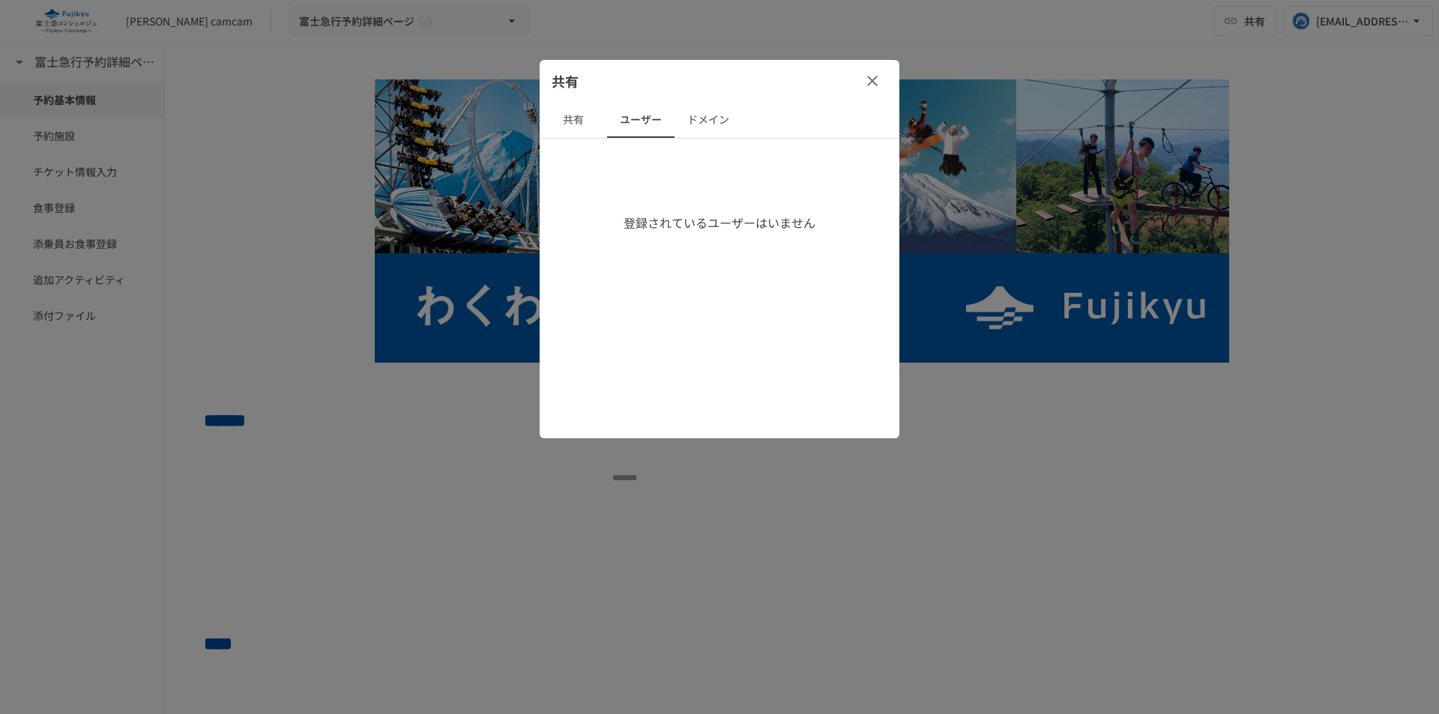
click at [571, 122] on button "共有" at bounding box center [573, 120] width 67 height 36
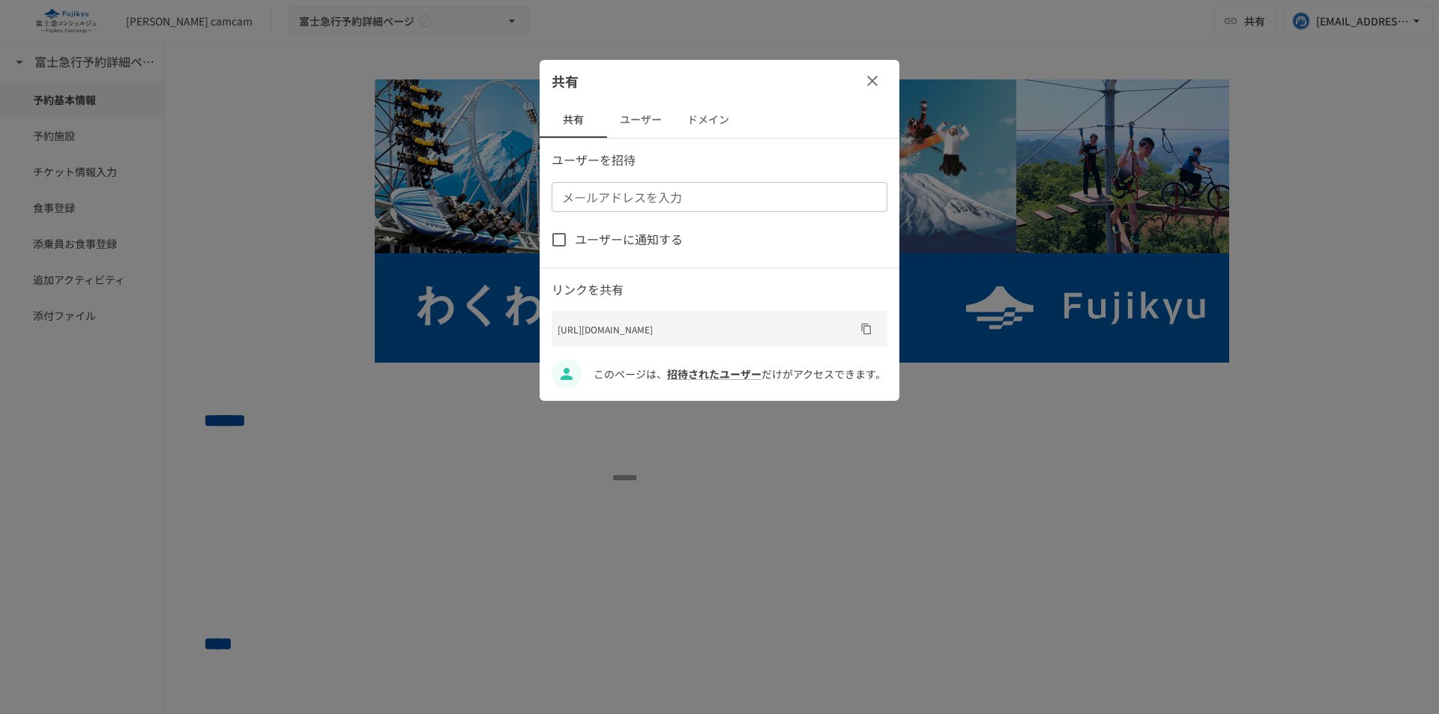
drag, startPoint x: 630, startPoint y: 189, endPoint x: 621, endPoint y: 186, distance: 8.8
click at [627, 190] on div "メールアドレスを入力 メールアドレスを入力" at bounding box center [720, 197] width 336 height 30
type input "**********"
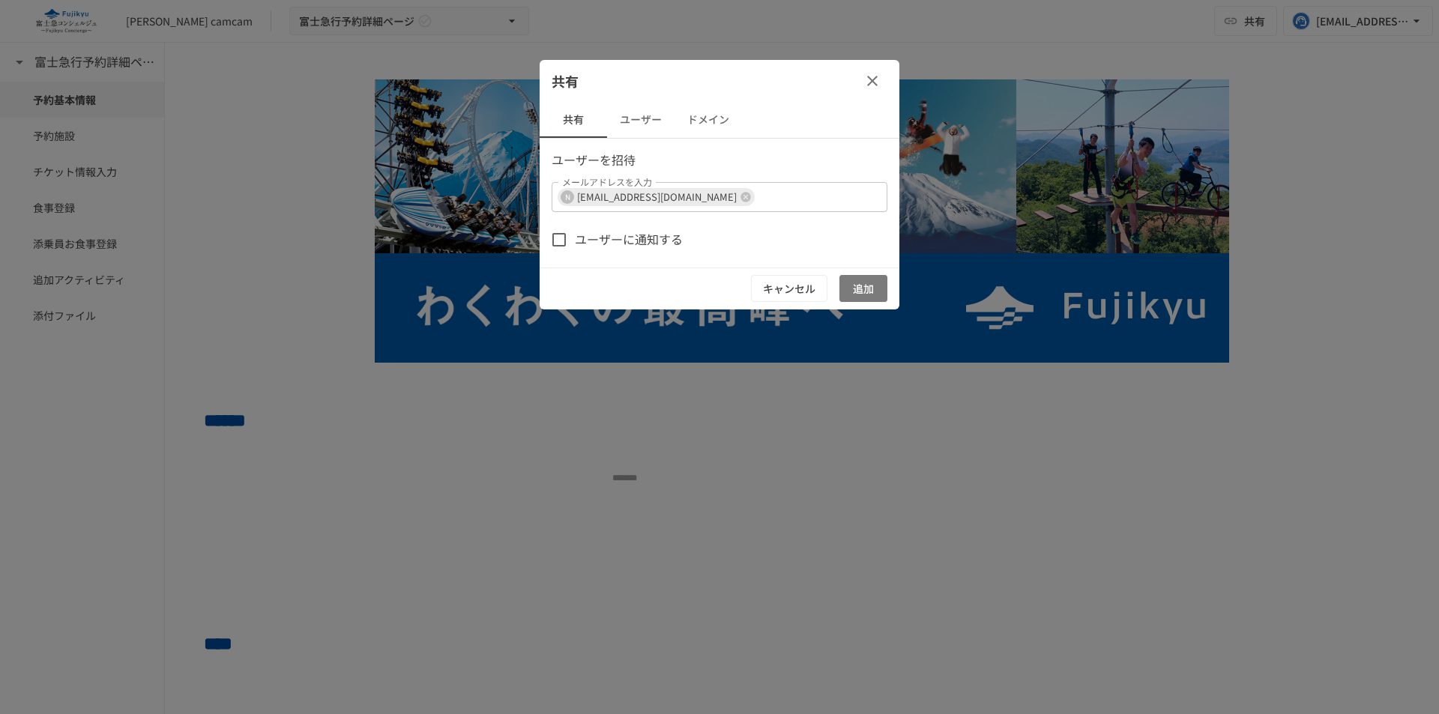
click at [867, 290] on button "追加" at bounding box center [863, 289] width 48 height 28
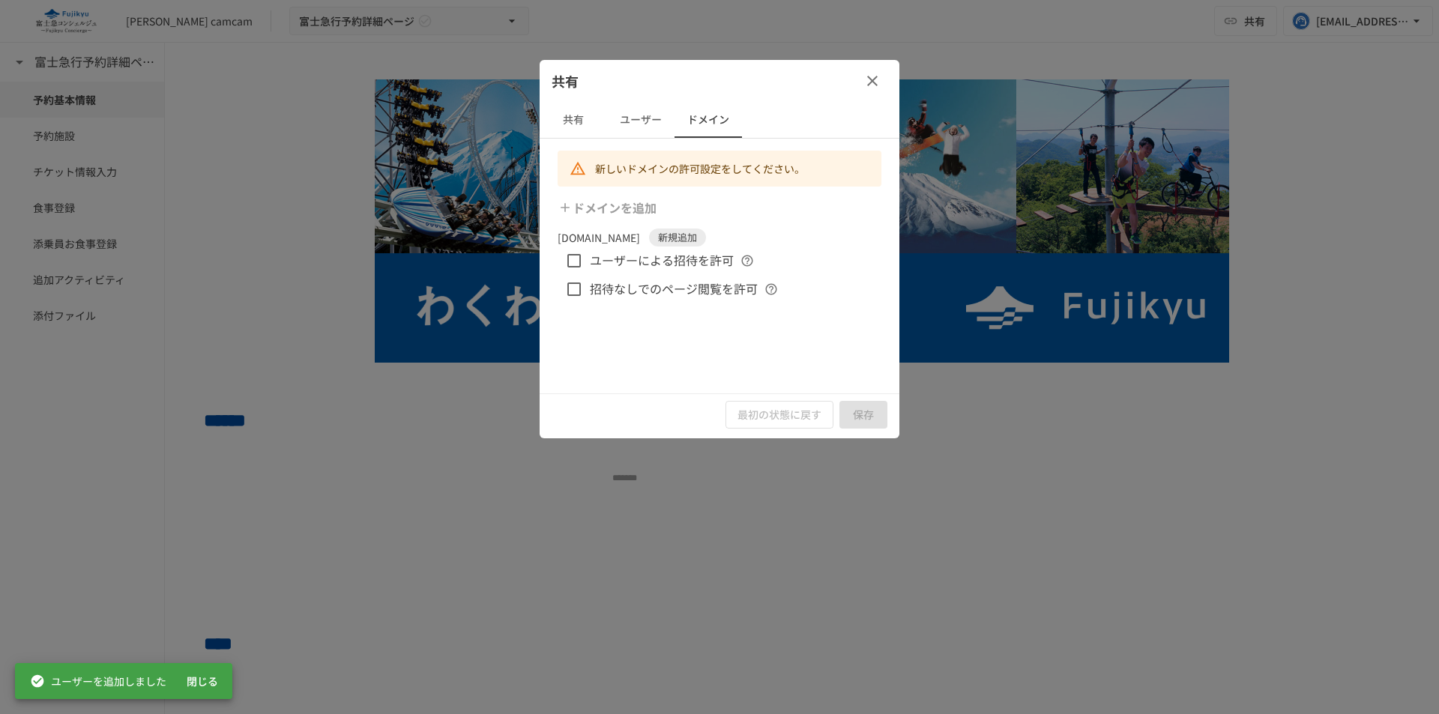
click at [600, 262] on span "ユーザーによる招待を許可" at bounding box center [662, 260] width 144 height 19
click at [592, 292] on span "招待なしでのページ閲覧を許可" at bounding box center [674, 289] width 168 height 19
click at [866, 411] on button "保存" at bounding box center [863, 415] width 48 height 28
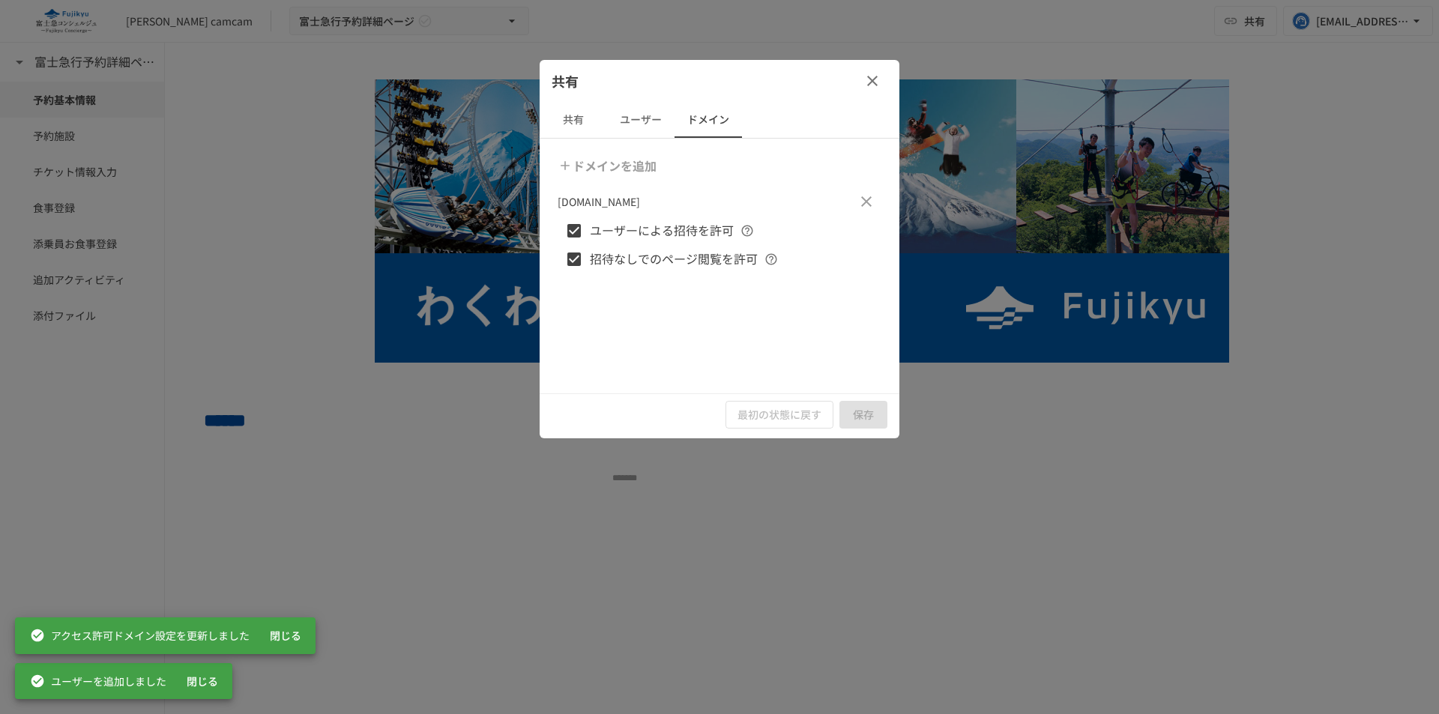
click at [639, 127] on button "ユーザー" at bounding box center [640, 120] width 67 height 36
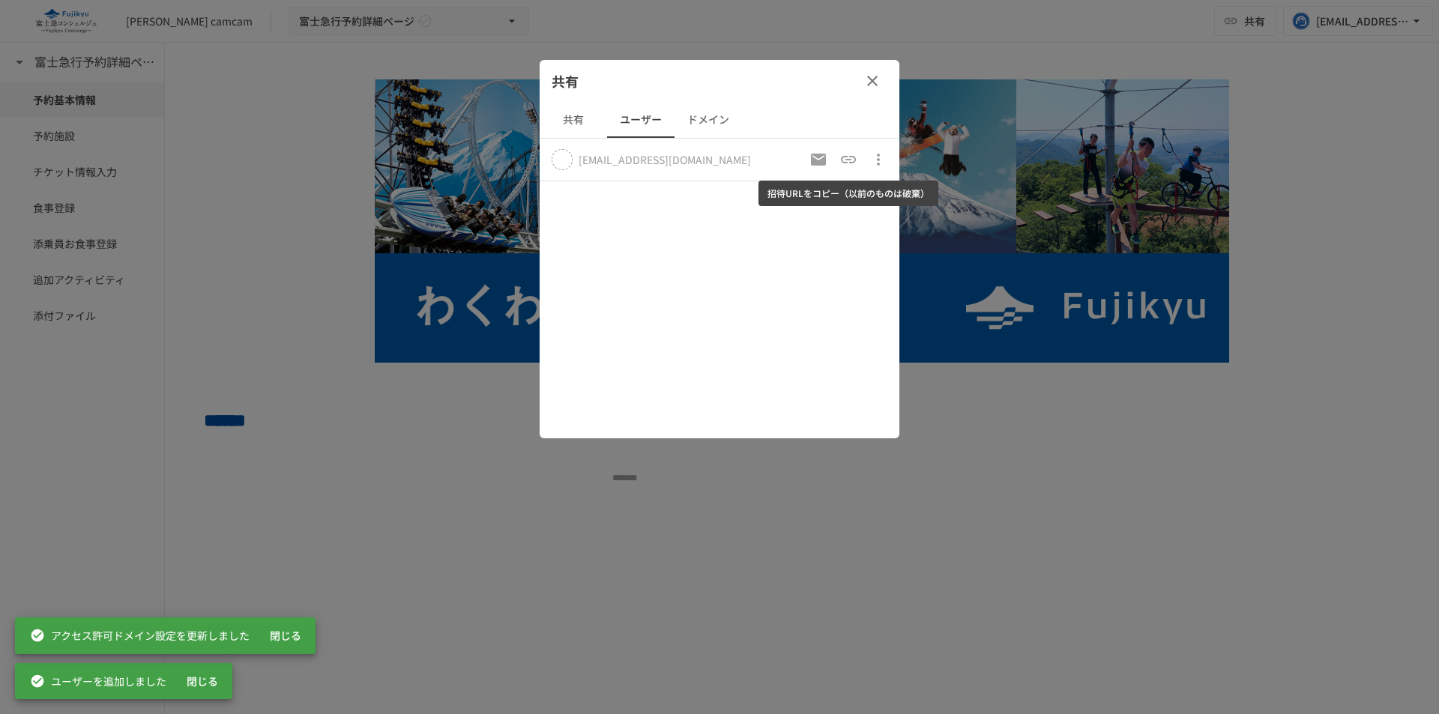
click at [852, 165] on icon "招待URLをコピー（以前のものは破棄）" at bounding box center [848, 160] width 18 height 18
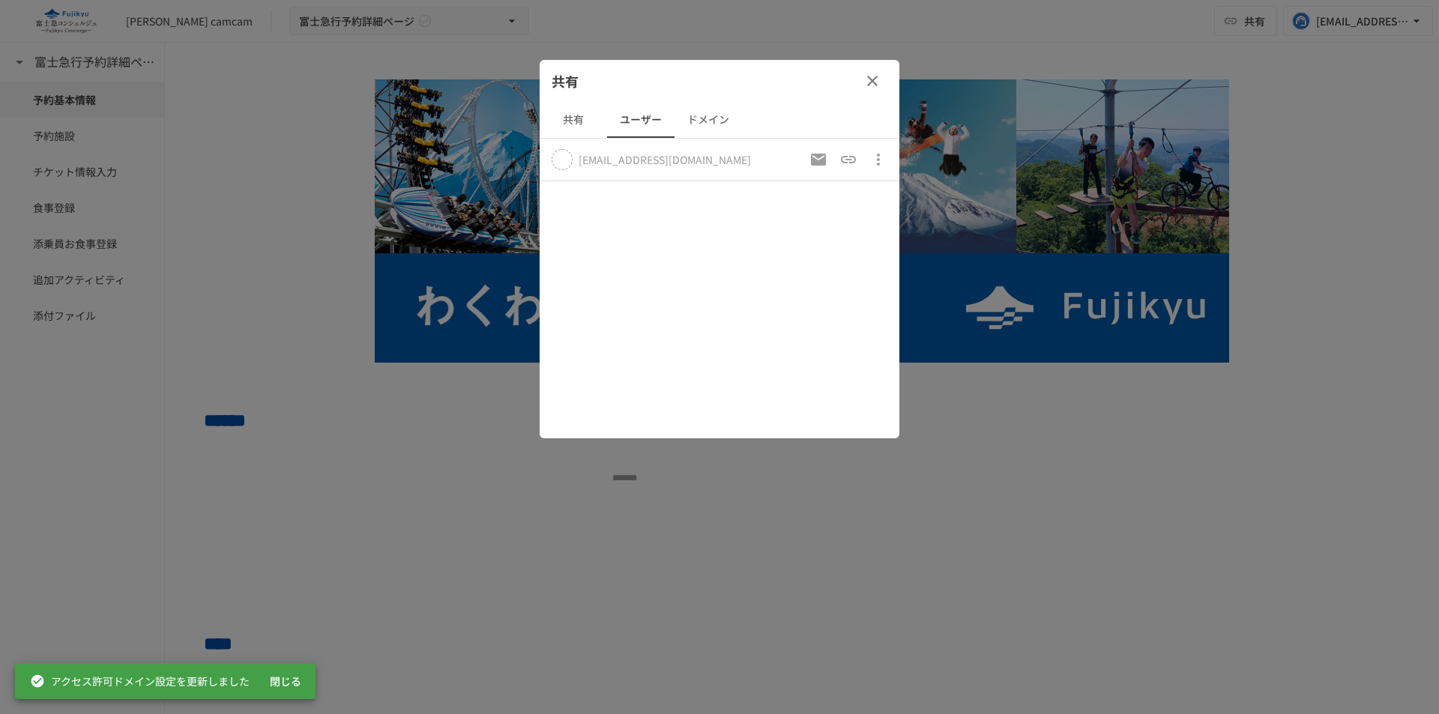
click at [1011, 444] on div at bounding box center [719, 357] width 1439 height 714
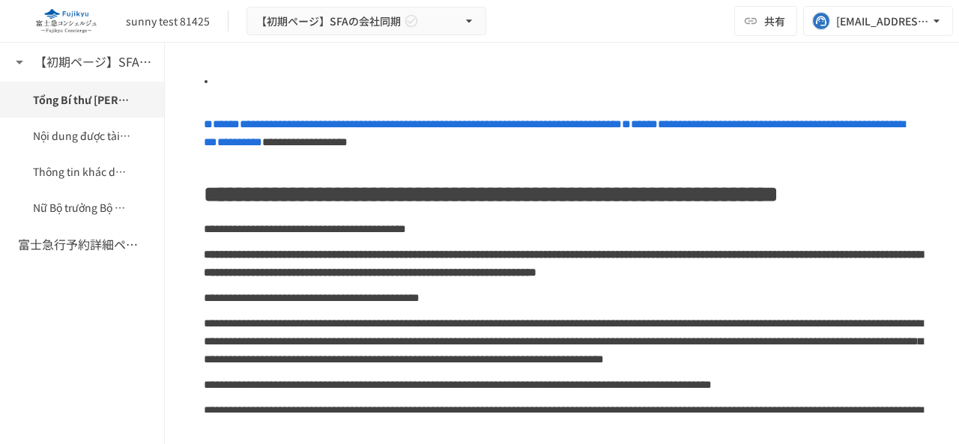
scroll to position [375, 0]
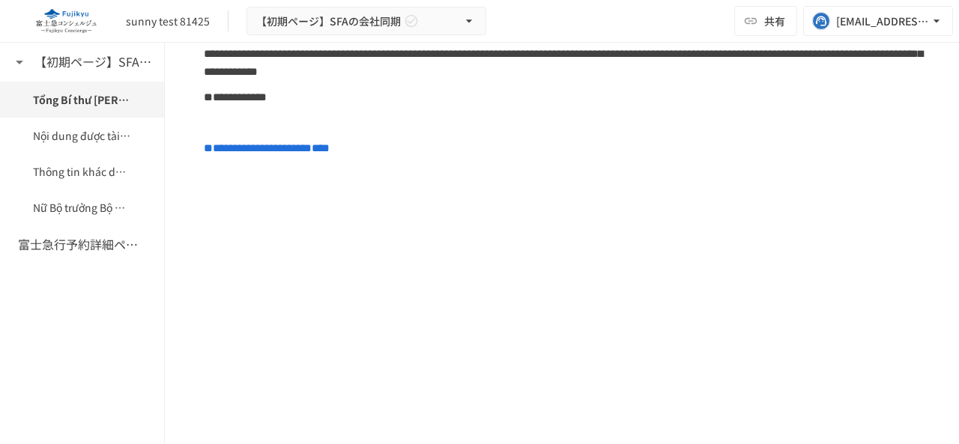
click at [19, 374] on div "【初期ページ】SFAの会社同期 Tổng Bí thư [PERSON_NAME] dự lễ khánh thành Tượng đài [GEOGRAPH…" at bounding box center [82, 244] width 165 height 402
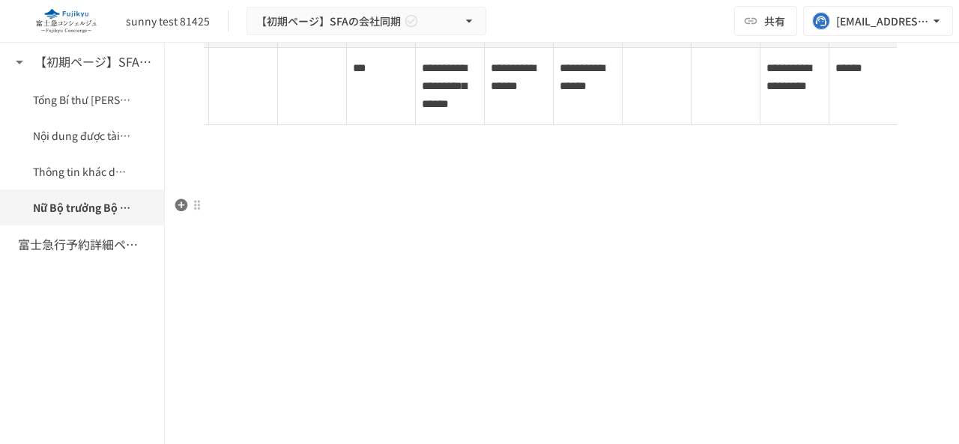
scroll to position [0, 0]
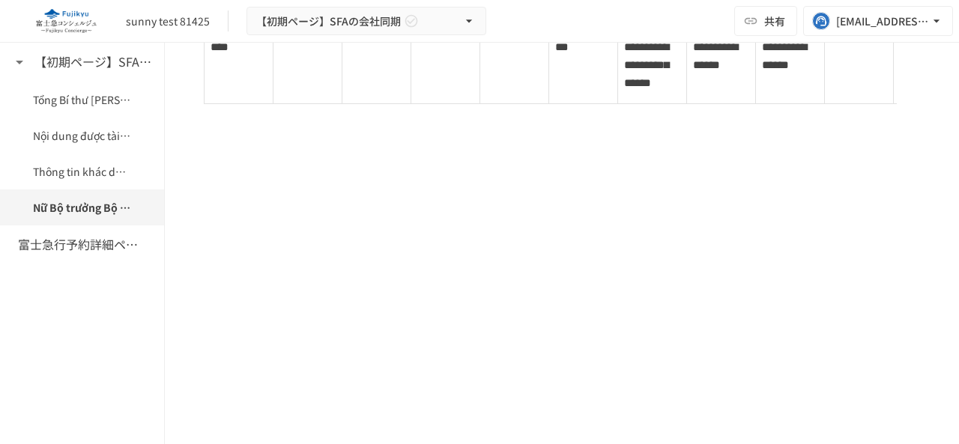
scroll to position [1724, 0]
click at [29, 330] on div "【初期ページ】SFAの会社同期 Tổng Bí thư Tô Lâm dự lễ khánh thành Tượng đài Bác Hồ ở Tân Trà…" at bounding box center [82, 244] width 165 height 402
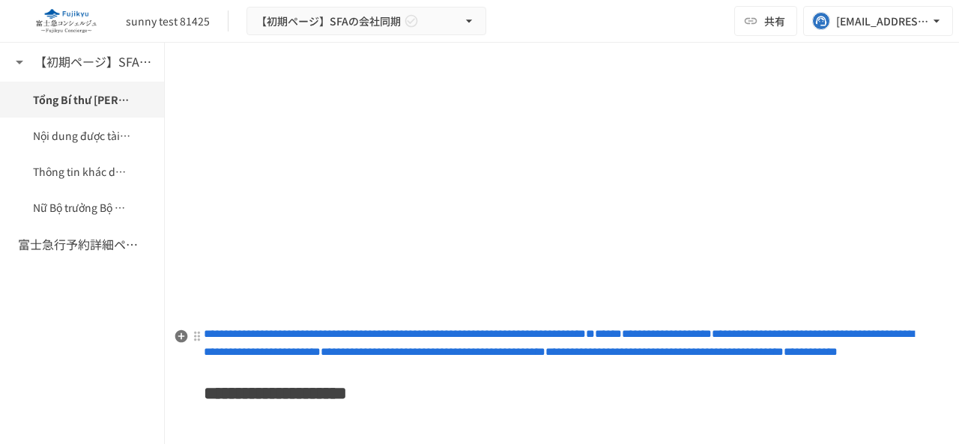
scroll to position [450, 0]
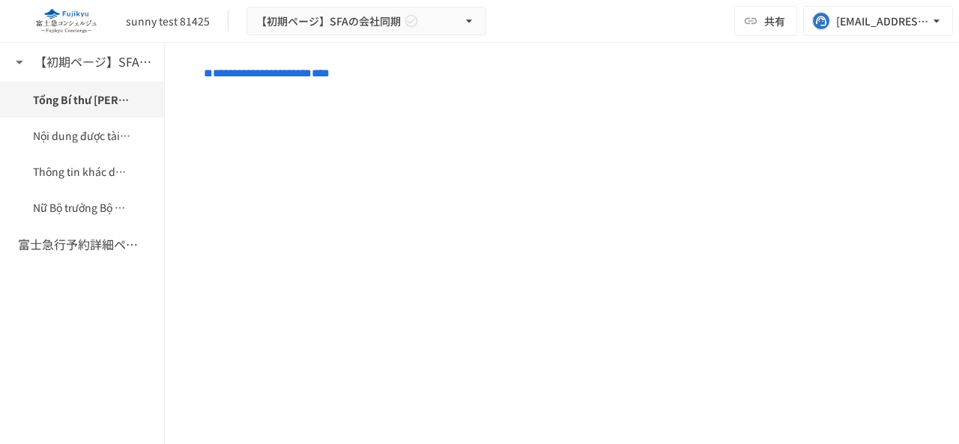
click at [31, 11] on img at bounding box center [66, 21] width 96 height 24
click at [0, 408] on div "【初期ページ】SFAの会社同期 Tổng Bí thư Tô Lâm dự lễ khánh thành Tượng đài Bác Hồ ở Tân Trà…" at bounding box center [82, 244] width 165 height 402
click at [25, 345] on div "【初期ページ】SFAの会社同期 Tổng Bí thư Tô Lâm dự lễ khánh thành Tượng đài Bác Hồ ở Tân Trà…" at bounding box center [82, 244] width 165 height 402
